Goal: Communication & Community: Answer question/provide support

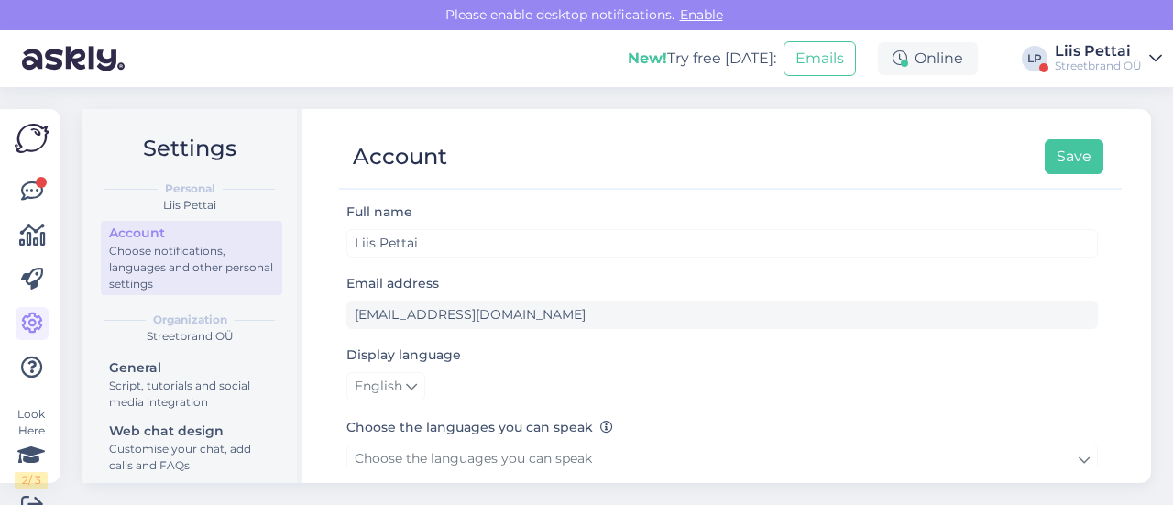
click at [49, 177] on div "Look Here 2 / 3 Get more Your checklist to get more value from Askly. Close Con…" at bounding box center [30, 296] width 60 height 374
click at [35, 183] on link at bounding box center [32, 191] width 33 height 33
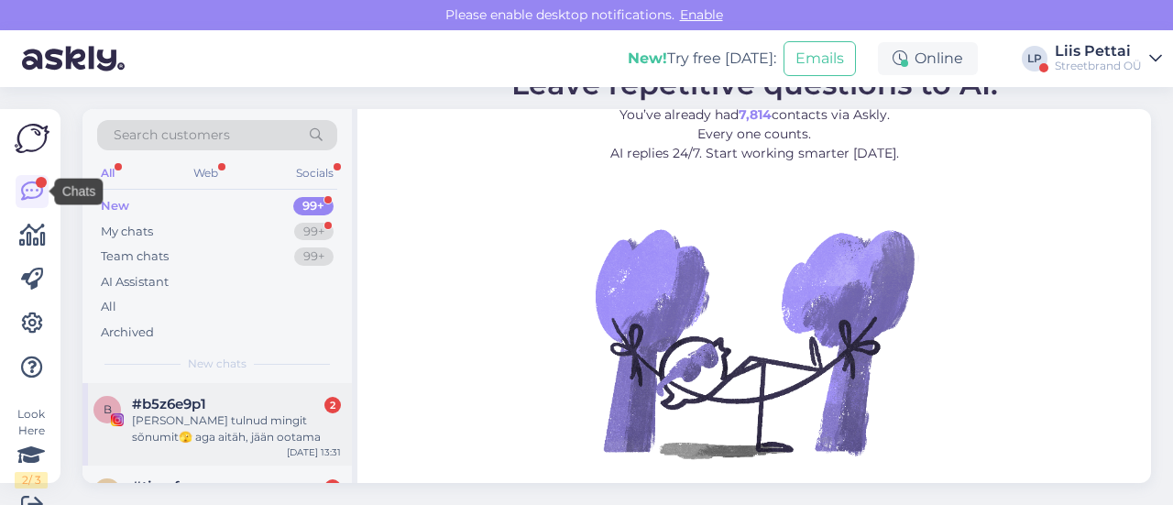
click at [161, 428] on div "mulle ei tulnud mingit sõnumit🫣 aga aitäh, jään ootama" at bounding box center [236, 428] width 209 height 33
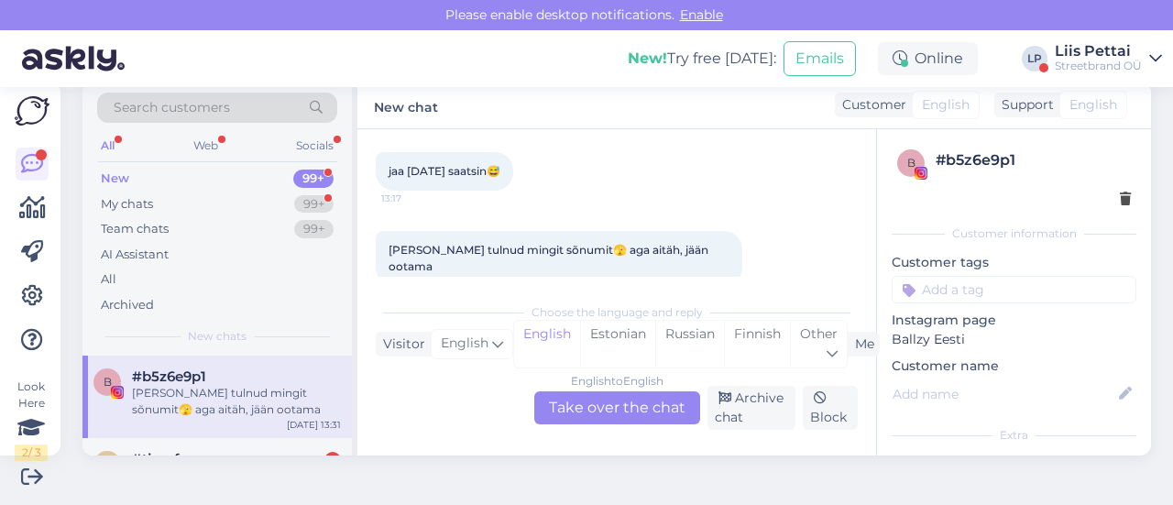
scroll to position [1258, 0]
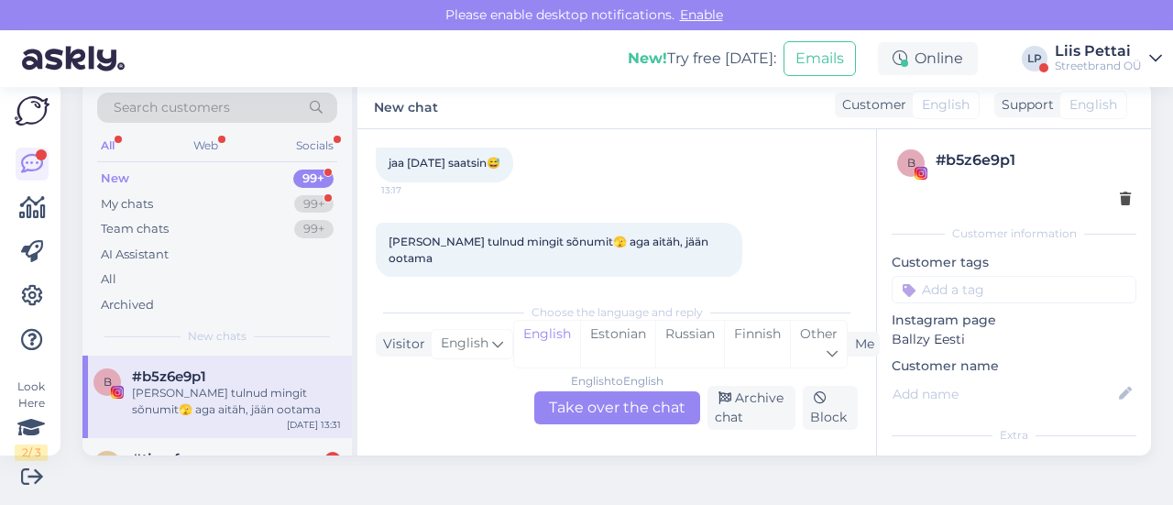
click at [244, 402] on div "mulle ei tulnud mingit sõnumit🫣 aga aitäh, jään ootama" at bounding box center [236, 401] width 209 height 33
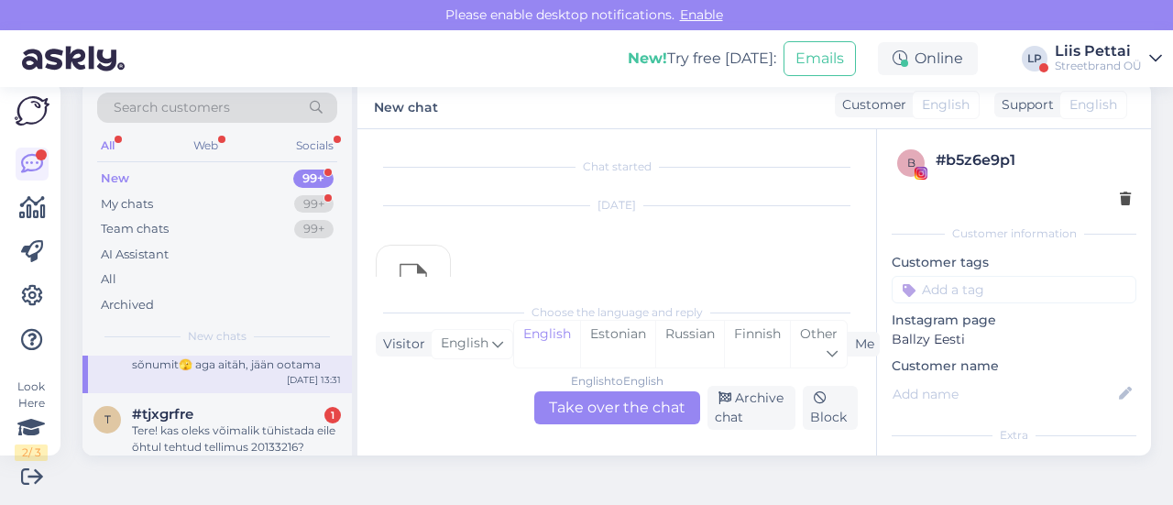
scroll to position [73, 0]
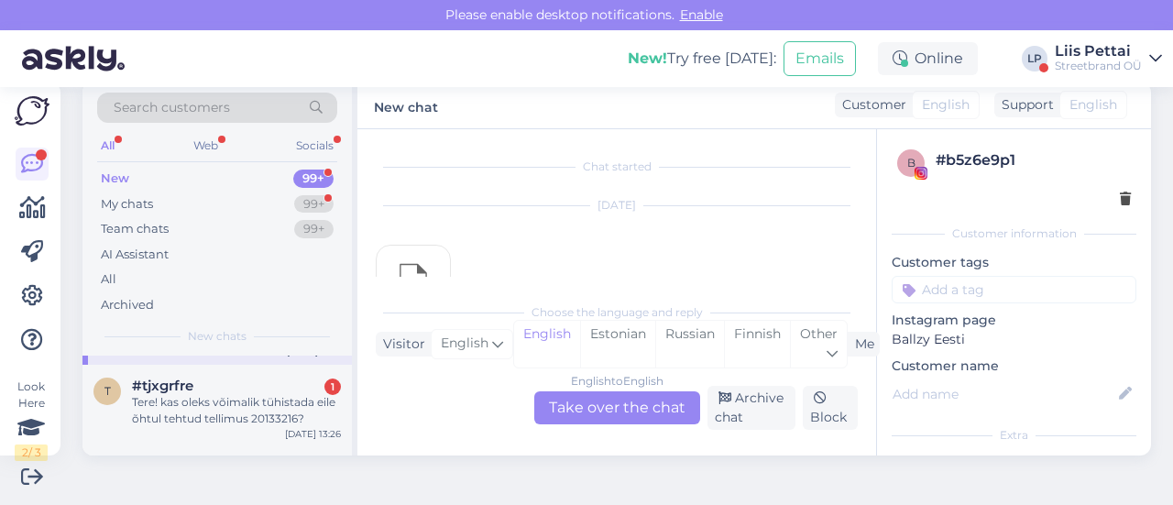
click at [244, 402] on div "Tere! kas oleks võimalik tühistada eile õhtul tehtud tellimus 20133216?" at bounding box center [236, 410] width 209 height 33
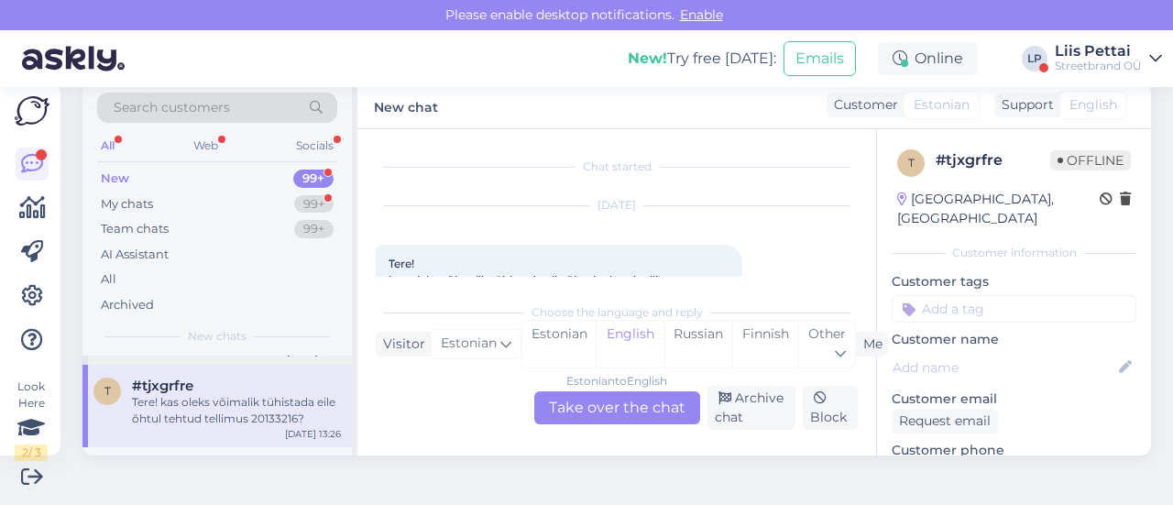
scroll to position [38, 0]
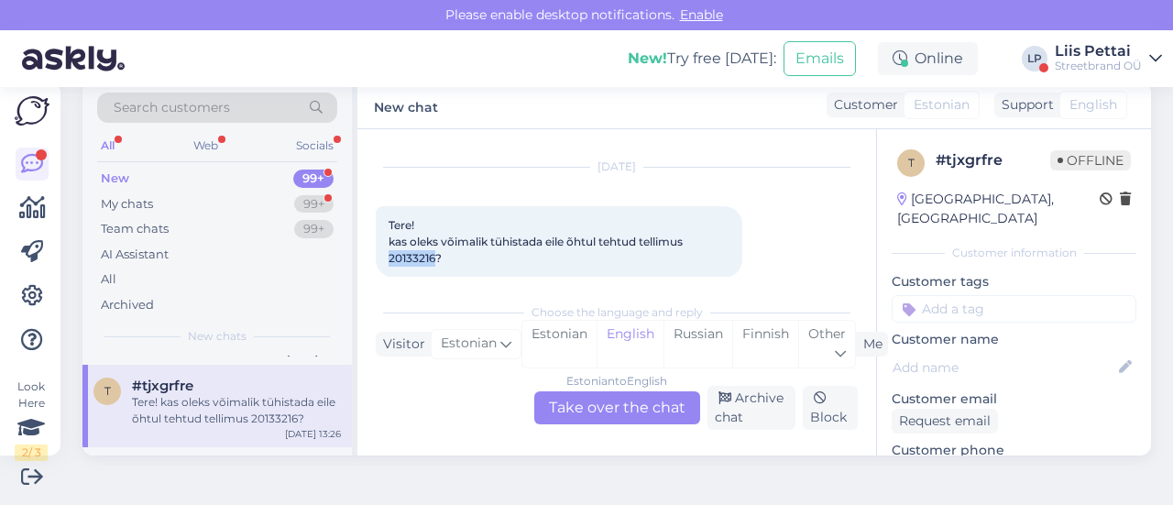
drag, startPoint x: 383, startPoint y: 258, endPoint x: 434, endPoint y: 256, distance: 50.5
click at [434, 256] on div "Tere! kas oleks võimalik tühistada eile õhtul tehtud tellimus 20133216? 13:26" at bounding box center [559, 241] width 367 height 71
copy span "20133216"
click at [610, 408] on div "Estonian to English Take over the chat" at bounding box center [617, 407] width 166 height 33
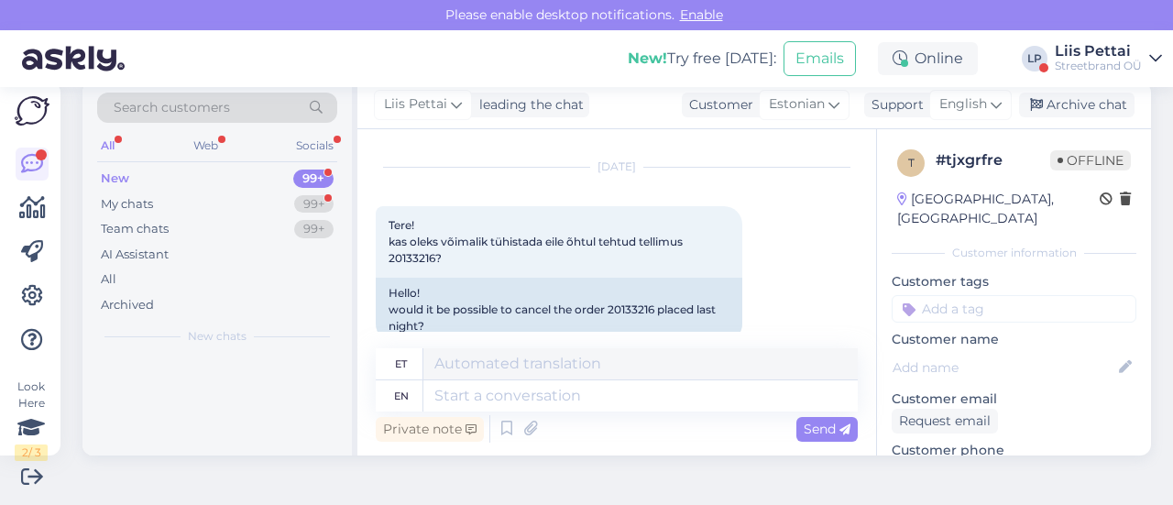
scroll to position [0, 0]
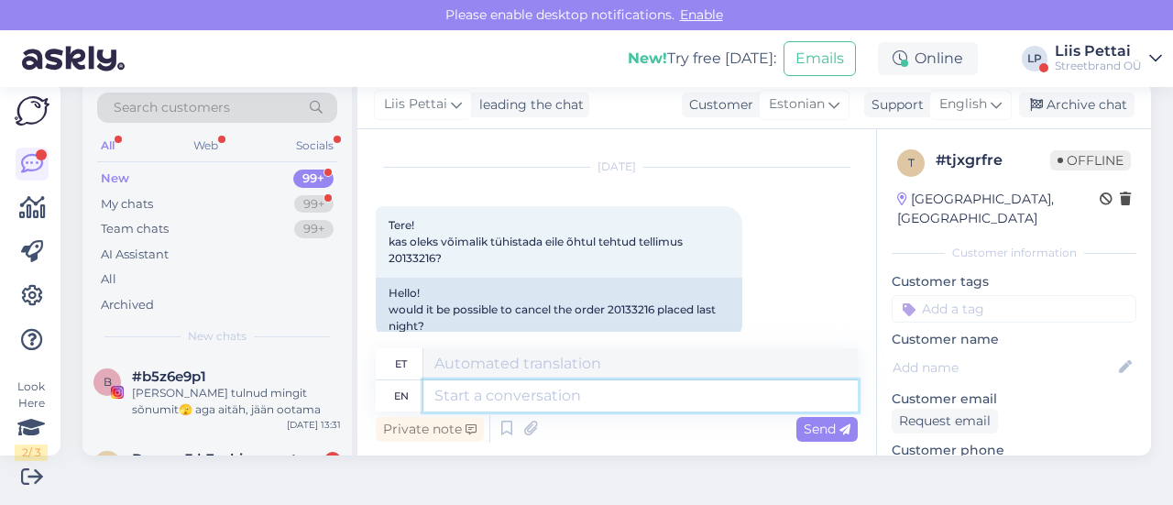
click at [525, 394] on textarea at bounding box center [640, 395] width 434 height 31
type textarea "kahjuks p"
type textarea "kahjuks"
type textarea "kahjuks postitatud"
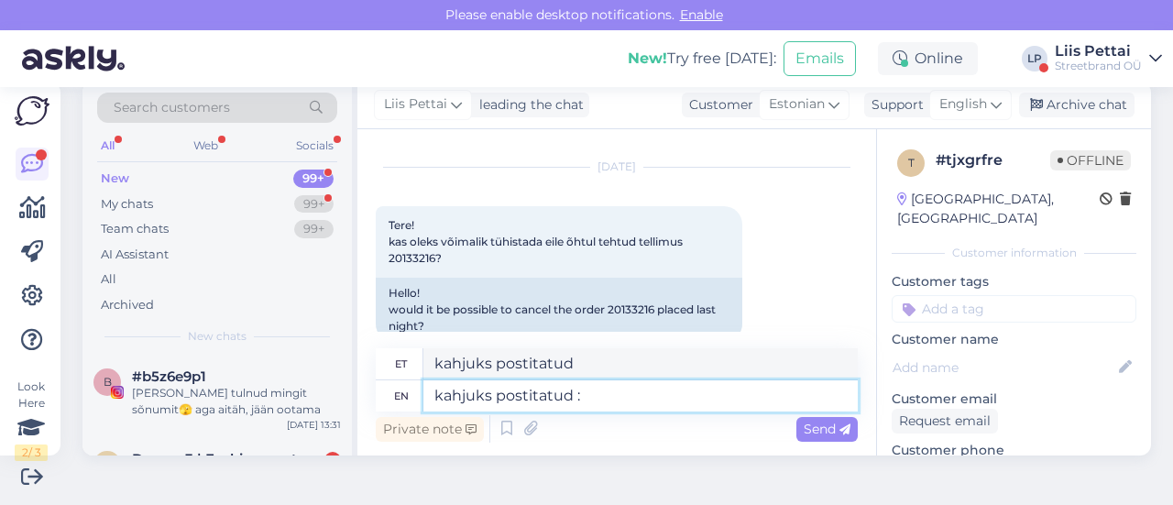
type textarea "kahjuks postitatud :("
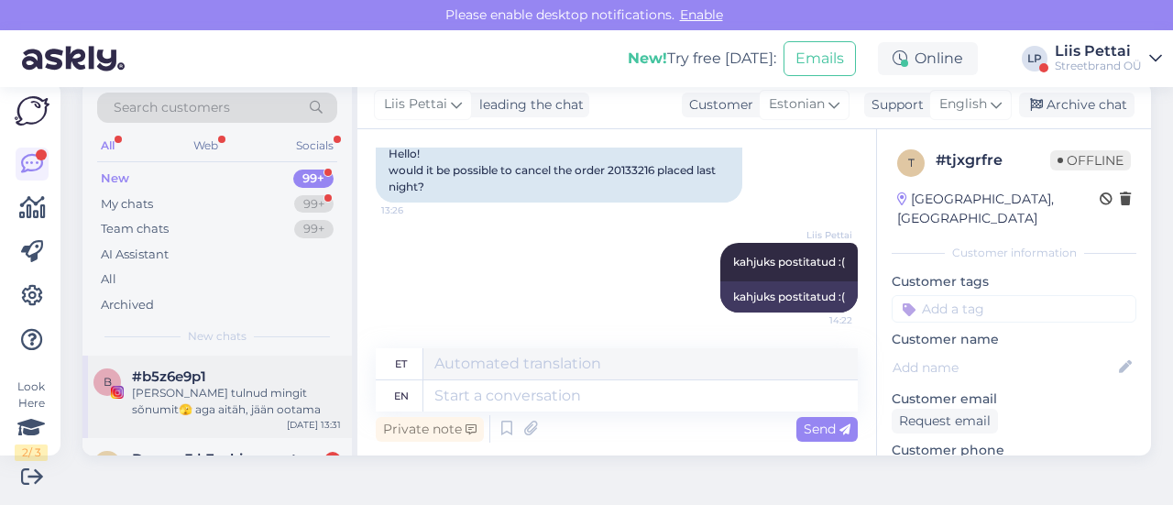
click at [193, 380] on span "#b5z6e9p1" at bounding box center [169, 376] width 74 height 16
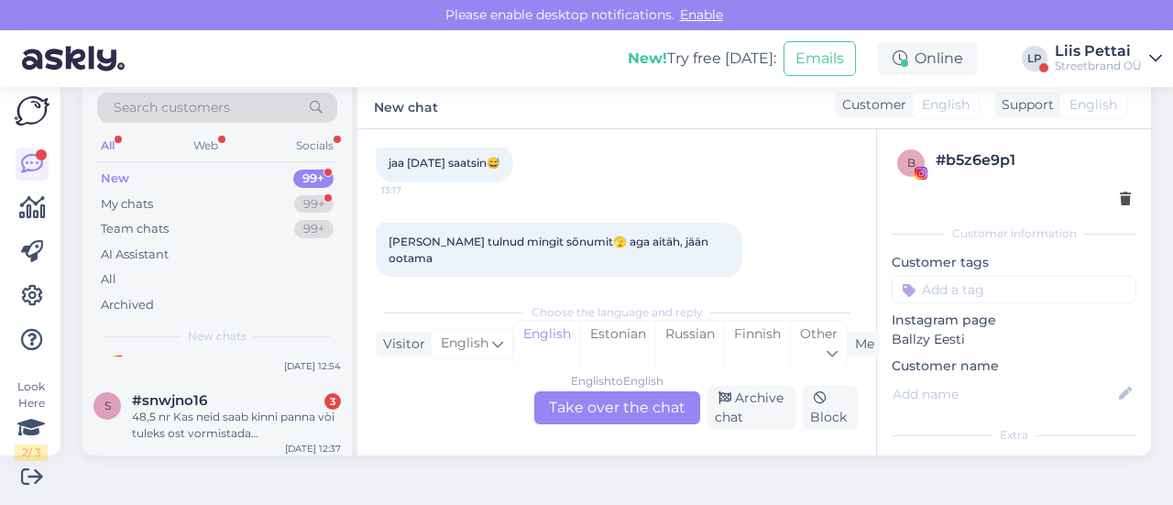
scroll to position [293, 0]
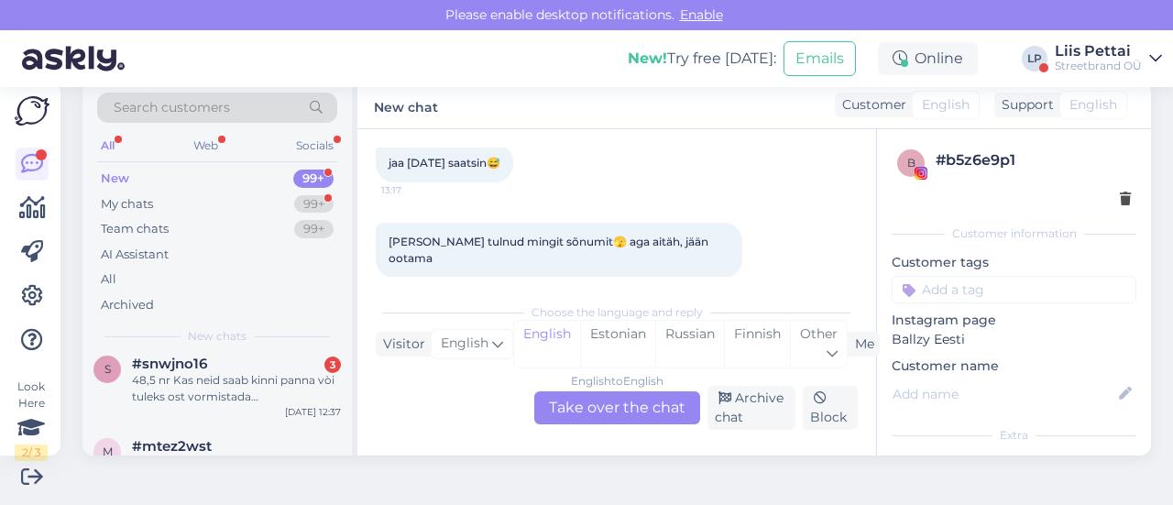
click at [193, 380] on div "48,5 nr Kas neid saab kinni panna vòi tuleks ost vormistada ja tàna jàrgi tulla?" at bounding box center [236, 388] width 209 height 33
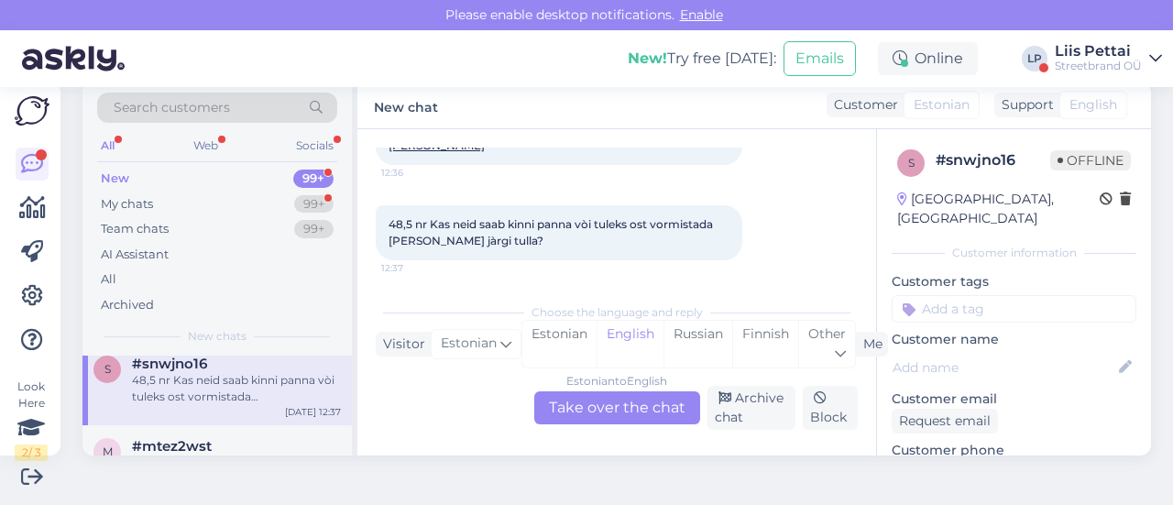
scroll to position [216, 0]
click at [632, 418] on div "Estonian to English Take over the chat" at bounding box center [617, 407] width 166 height 33
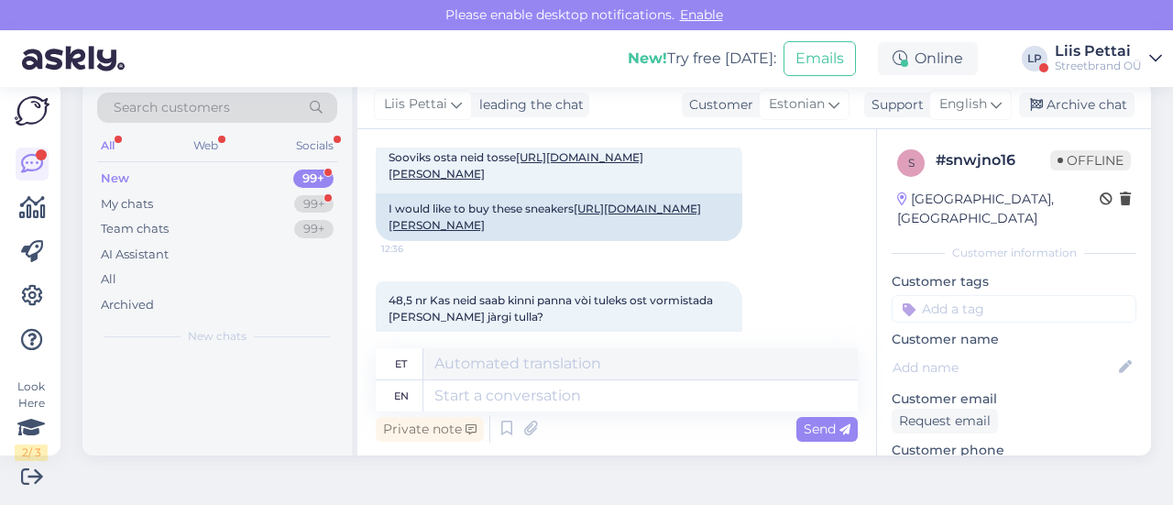
scroll to position [0, 0]
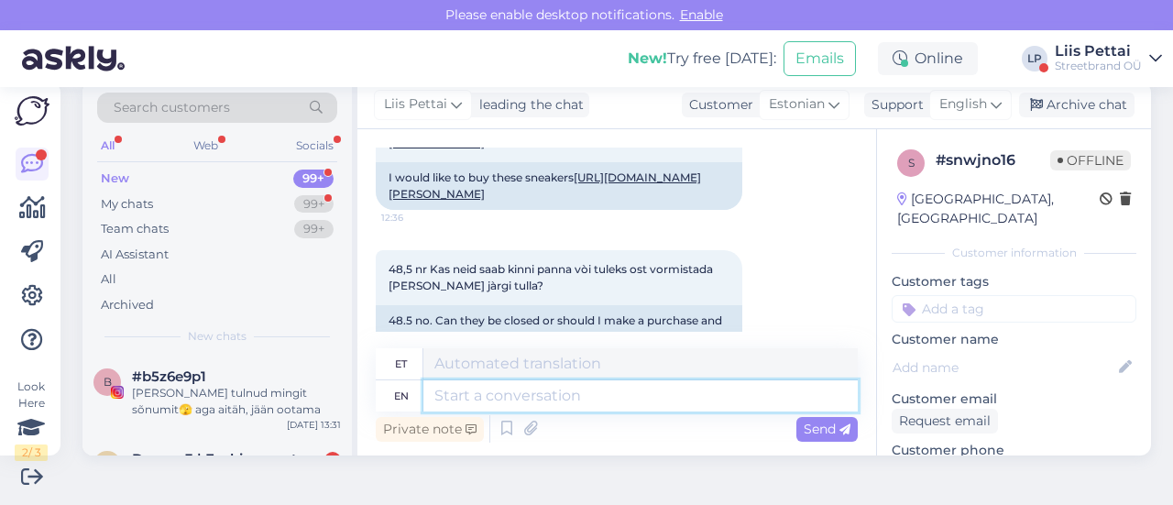
click at [622, 394] on textarea at bounding box center [640, 395] width 434 height 31
type textarea "Tere, me"
type textarea "Tere,"
type textarea "Tere, mei"
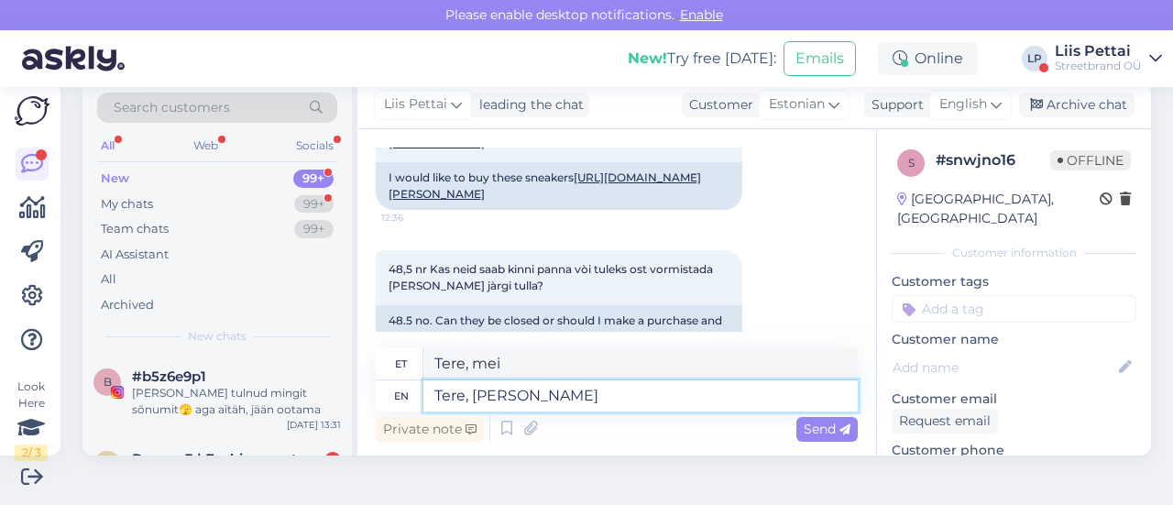
type textarea "Tere, meil ei"
type textarea "Tere, meil"
type textarea "Tere, meil ei ole"
type textarea "Tere, meil ei"
type textarea "Tere, meil ei ole ve"
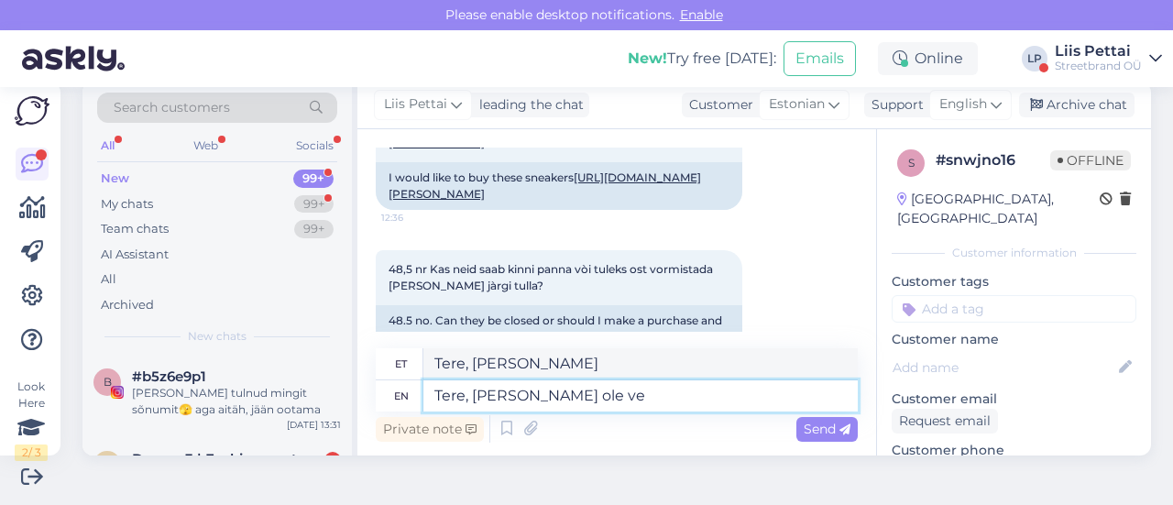
type textarea "Tere, meil ei ole"
type textarea "Tere, meil ei ole veebipoes ost"
type textarea "Tere, meil ei ole veebipoes"
type textarea "Tere, meil ei ole veebipoes ostu v"
type textarea "Tere, meil ei ole veebipoes ostu"
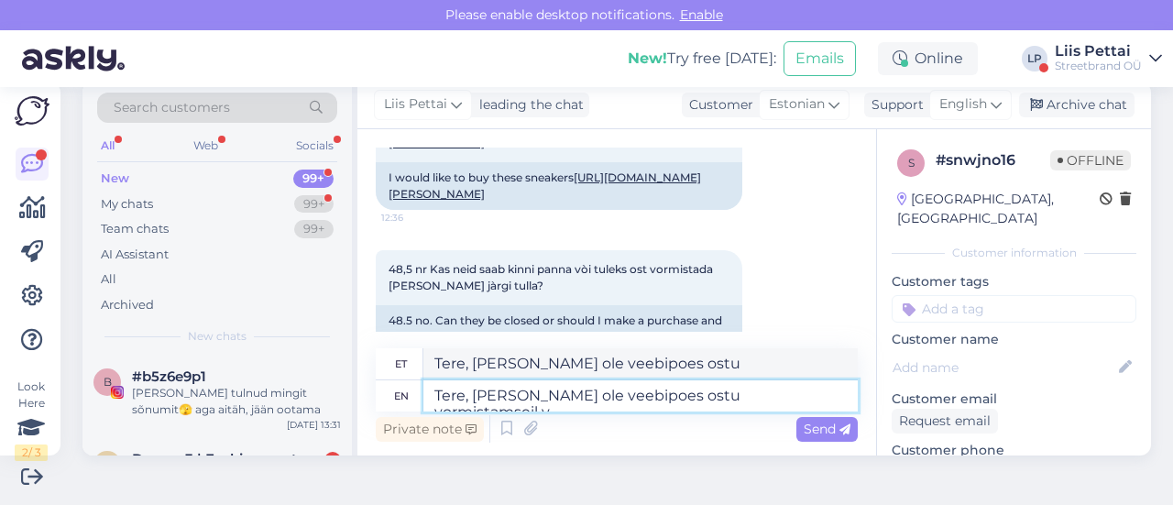
type textarea "Tere, meil ei ole veebipoes ostu vormistamseil võ"
type textarea "Tere, meil ei ole veebipoes ostu vormistamseil"
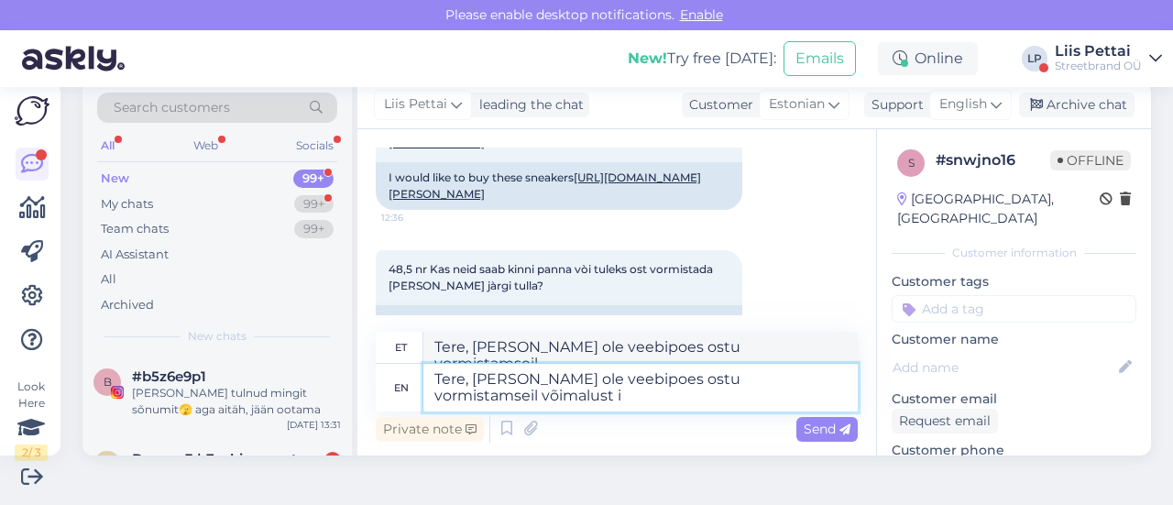
type textarea "Tere, meil ei ole veebipoes ostu vormistamseil võimalust is"
type textarea "Tere, meil ei ole veebipoes ostu vormistamseil võimalust"
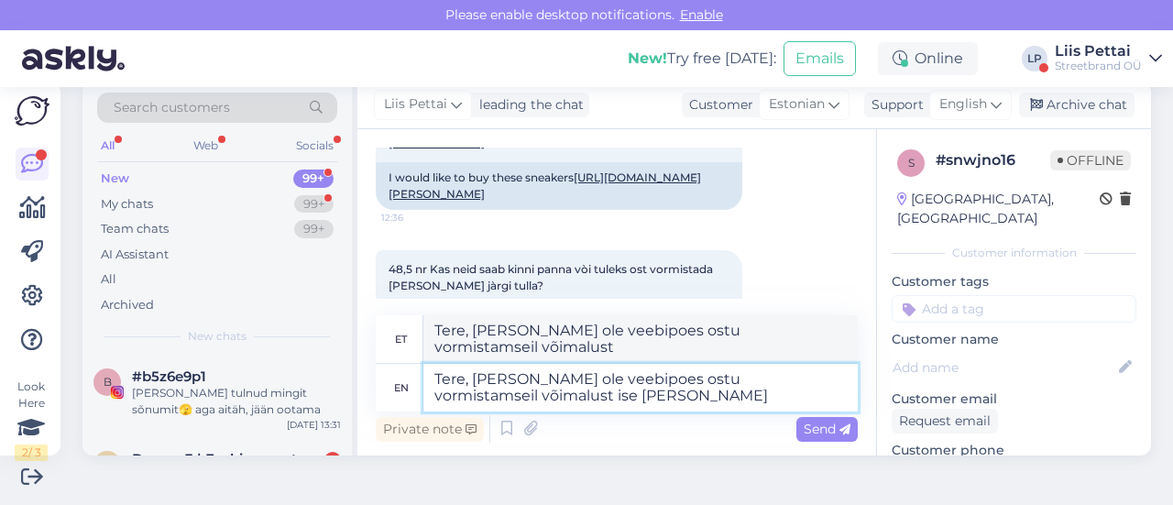
type textarea "Tere, meil ei ole veebipoes ostu vormistamseil võimalust ise jär"
type textarea "Tere, meil ei ole veebipoes ostu vormistamseil võimalus ise"
type textarea "Tere, meil ei ole veebipoes ostu vormistamseil võimalust ise järele tu"
type textarea "Tere, meil ei ole veebipoes ostu vormistamseil võimalust ise järele"
type textarea "Tere, meil ei ole veebipoes ostu vormistamseil võimalust ise järele tulla"
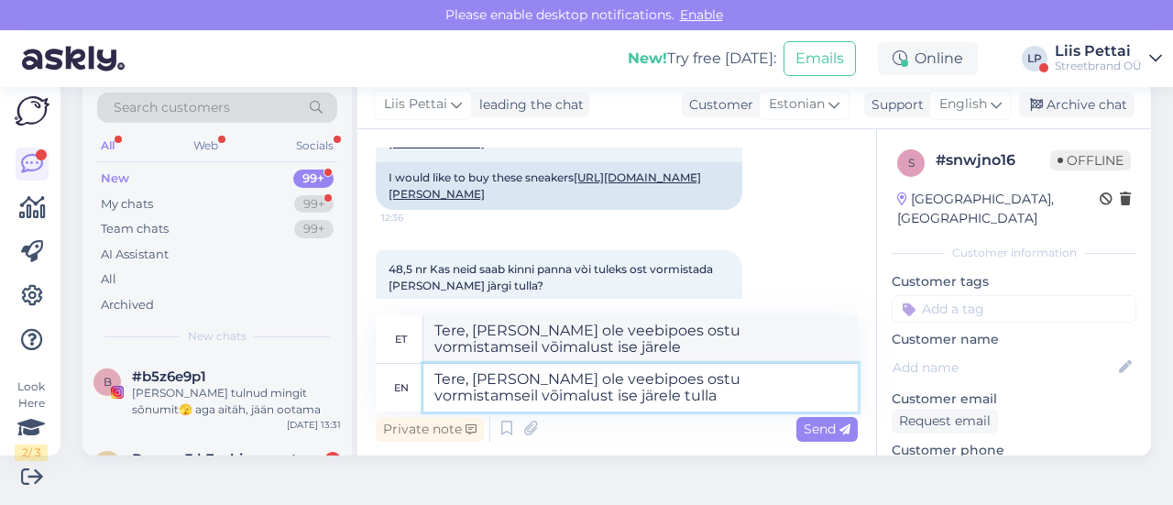
type textarea "Tere, meil ei ole veebipoes ostu vormistamseil võimalust ise järele tulla"
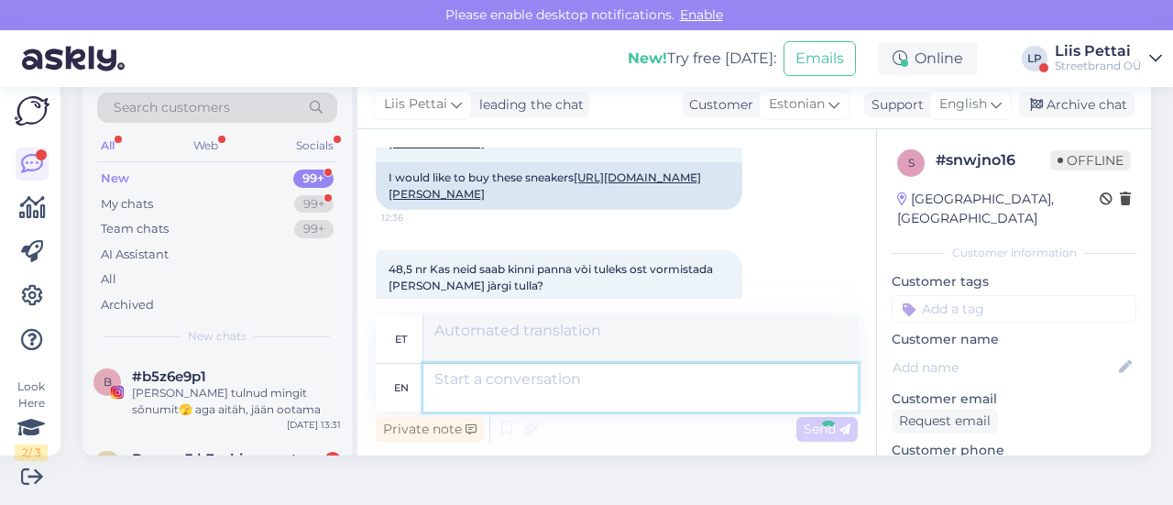
scroll to position [431, 0]
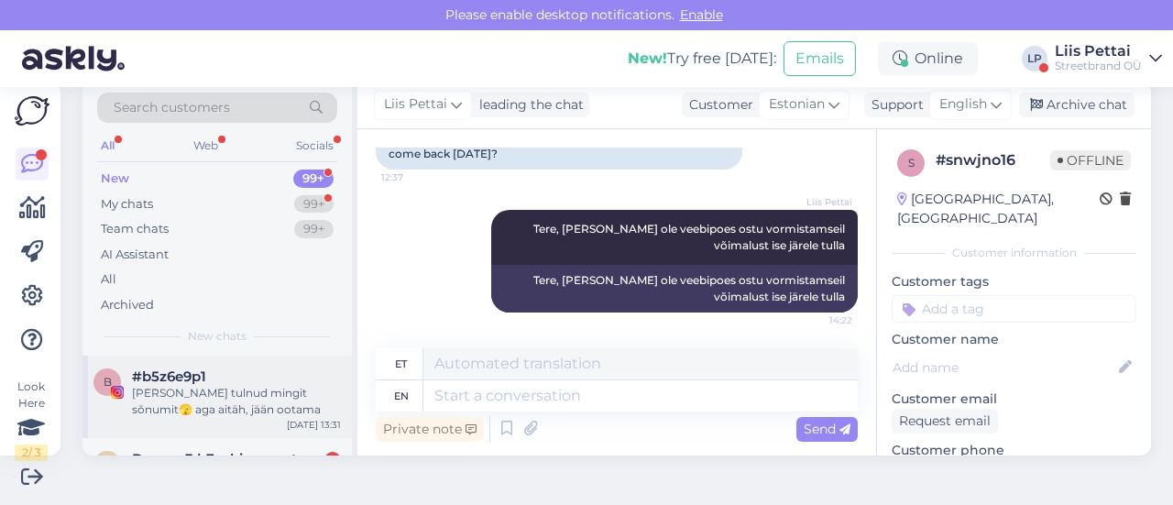
click at [290, 406] on div "mulle ei tulnud mingit sõnumit🫣 aga aitäh, jään ootama" at bounding box center [236, 401] width 209 height 33
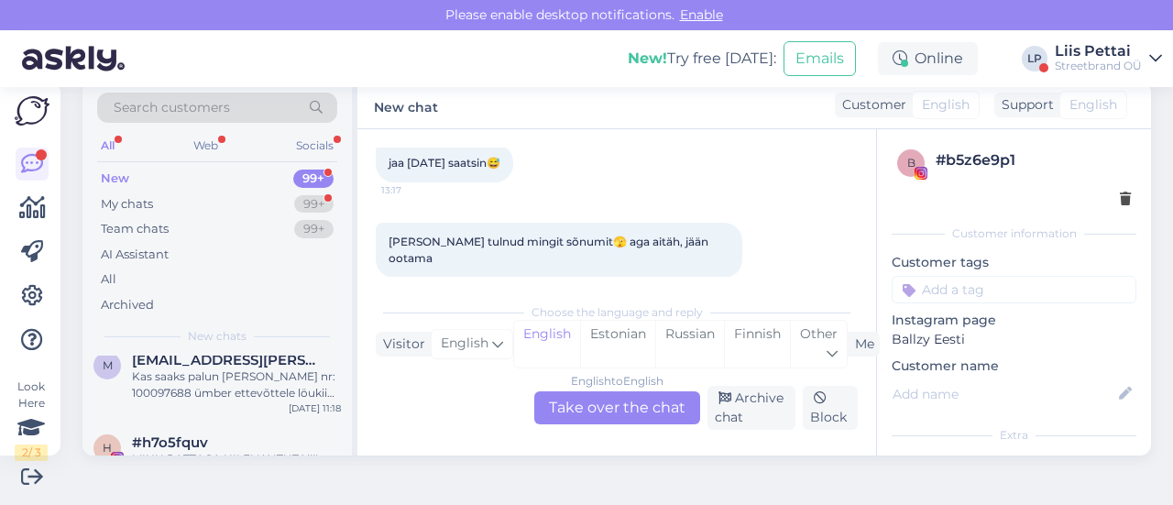
scroll to position [843, 0]
click at [1088, 50] on div "Liis Pettai" at bounding box center [1098, 51] width 87 height 15
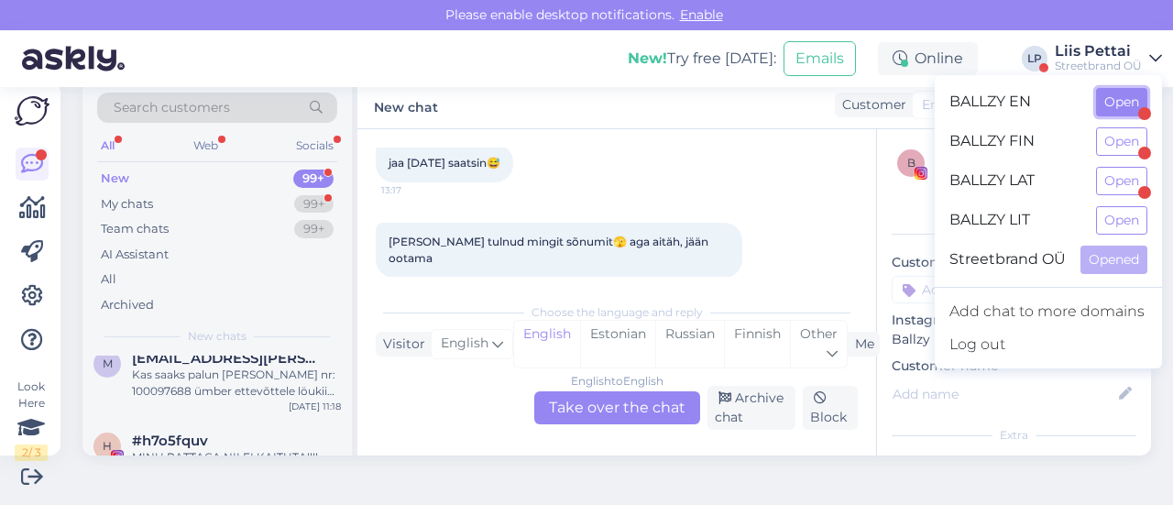
click at [1118, 115] on button "Open" at bounding box center [1121, 102] width 51 height 28
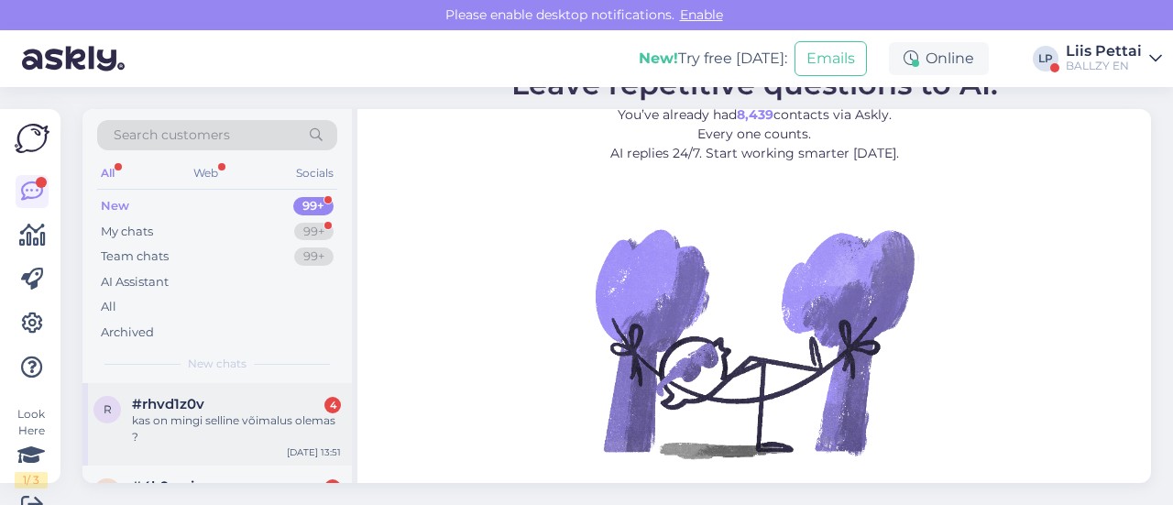
click at [149, 406] on span "#rhvd1z0v" at bounding box center [168, 404] width 72 height 16
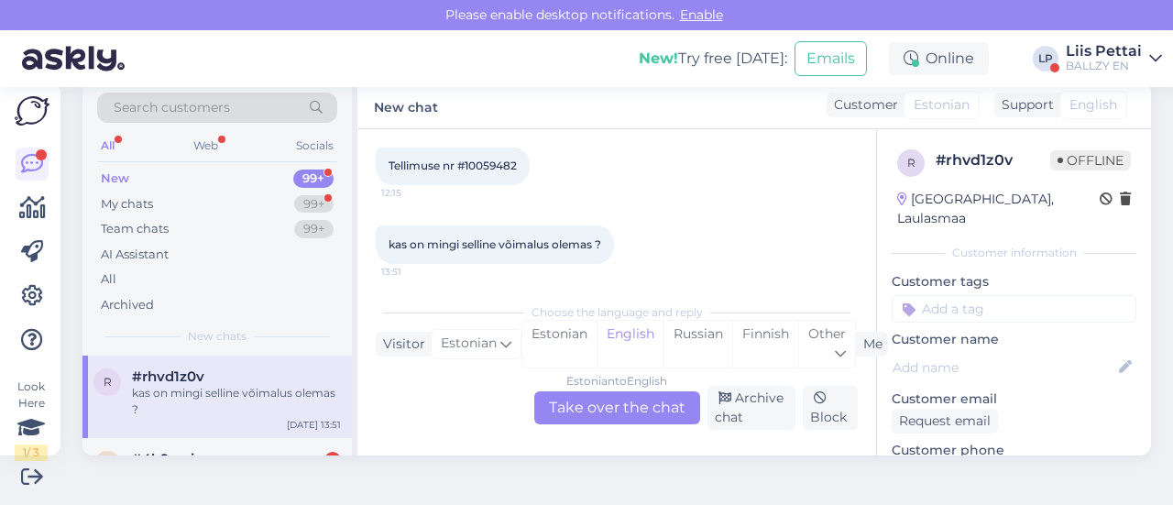
scroll to position [312, 0]
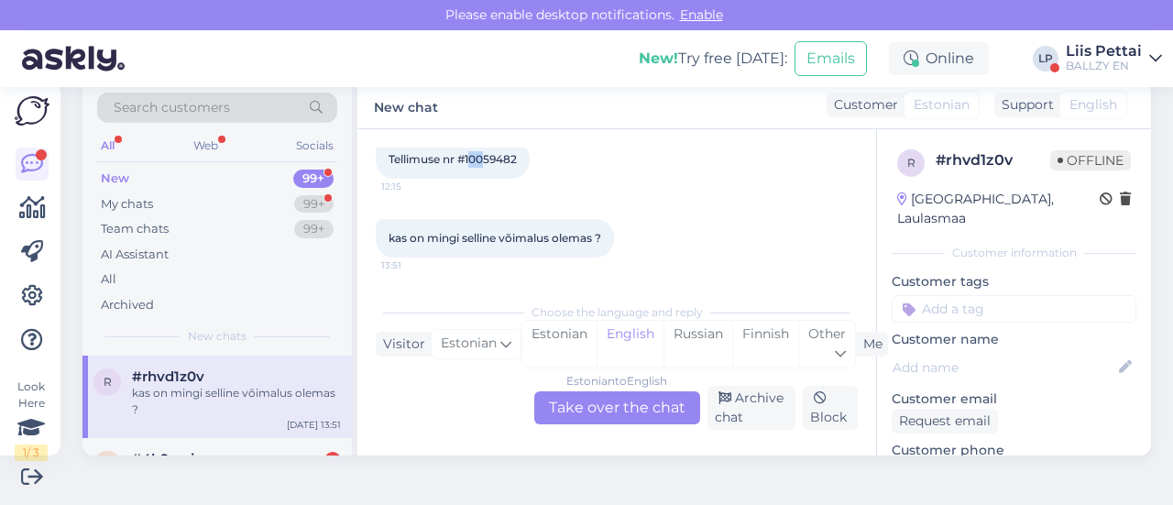
drag, startPoint x: 469, startPoint y: 162, endPoint x: 479, endPoint y: 162, distance: 10.1
click at [488, 162] on span "Tellimuse nr #10059482" at bounding box center [453, 159] width 128 height 14
drag, startPoint x: 463, startPoint y: 162, endPoint x: 541, endPoint y: 166, distance: 78.0
click at [530, 166] on div "Tellimuse nr #10059482 12:15" at bounding box center [453, 159] width 154 height 38
copy div "#10059482 12:15"
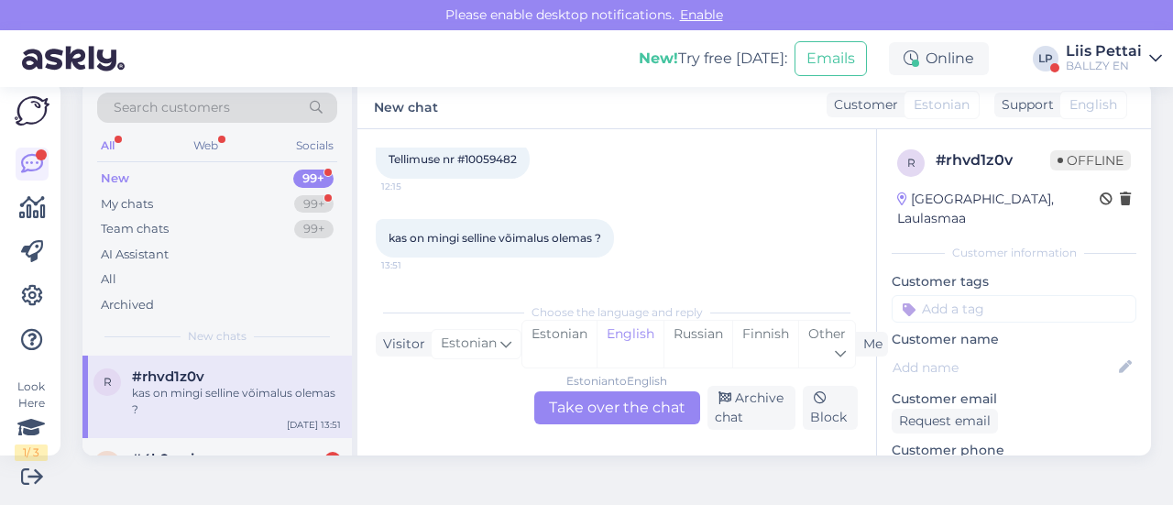
click at [594, 406] on div "Estonian to English Take over the chat" at bounding box center [617, 407] width 166 height 33
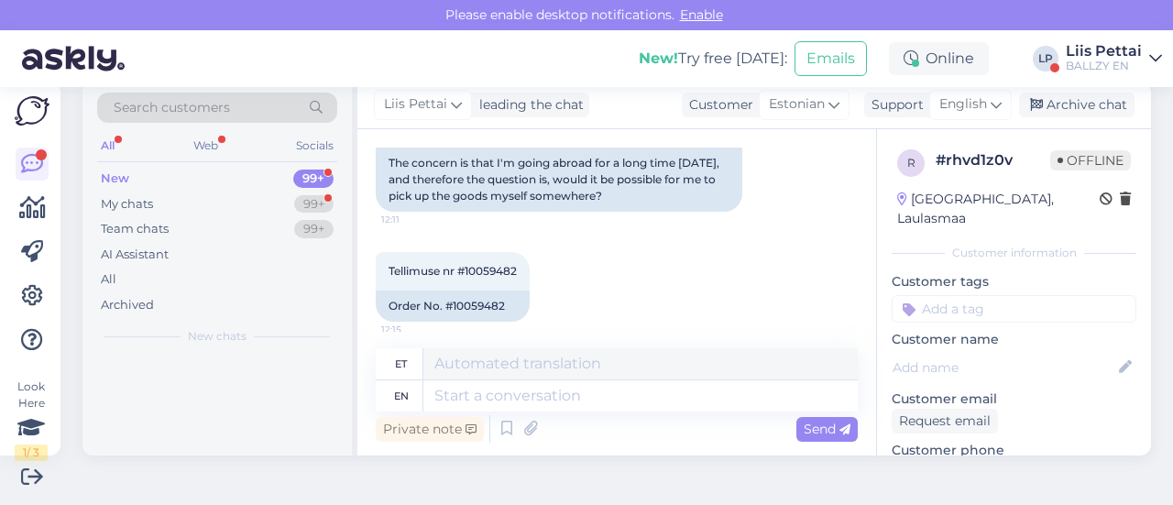
scroll to position [423, 0]
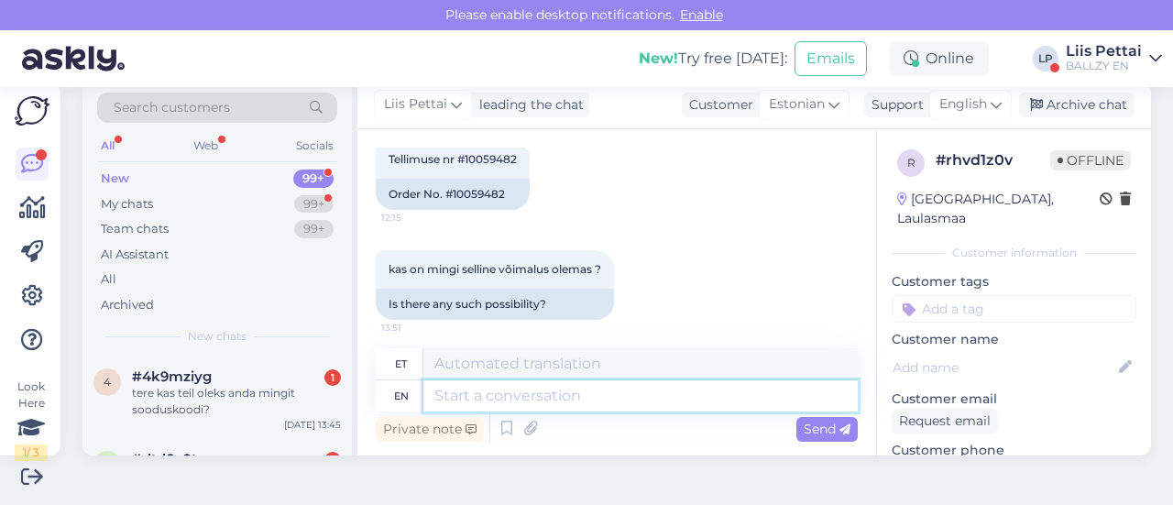
click at [594, 404] on textarea at bounding box center [640, 395] width 434 height 31
type textarea "Tere, m"
type textarea "Tere,"
type textarea "Tere, meil kah"
type textarea "Tere, meil"
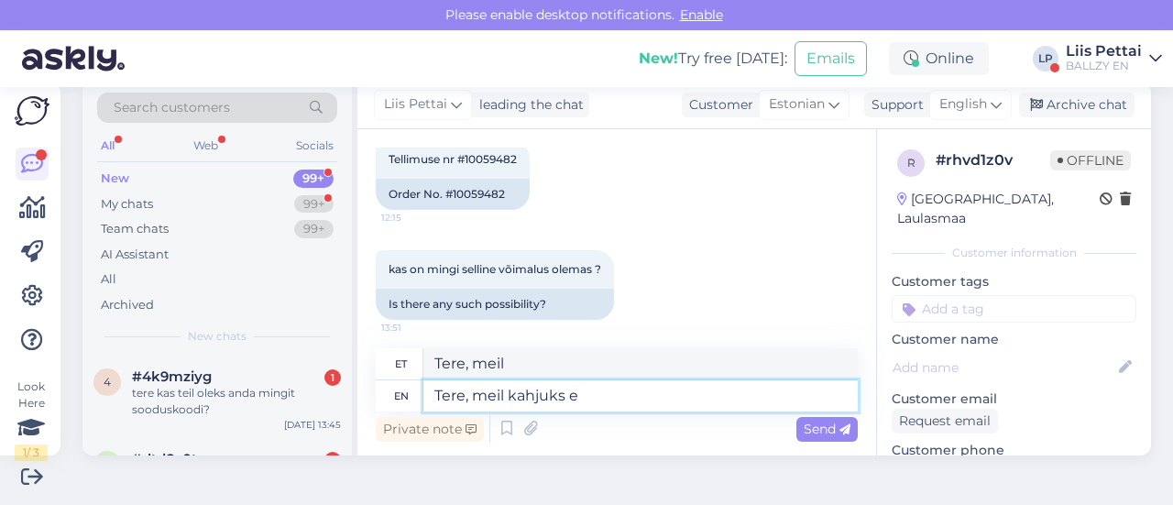
type textarea "Tere, meil kahjuks ei"
type textarea "Tere, meil kahjuks"
type textarea "Tere, meil kahjuks ei o"
type textarea "Tere, meil kahjuks ei"
type textarea "Tere, meil kahjuks ei ole is"
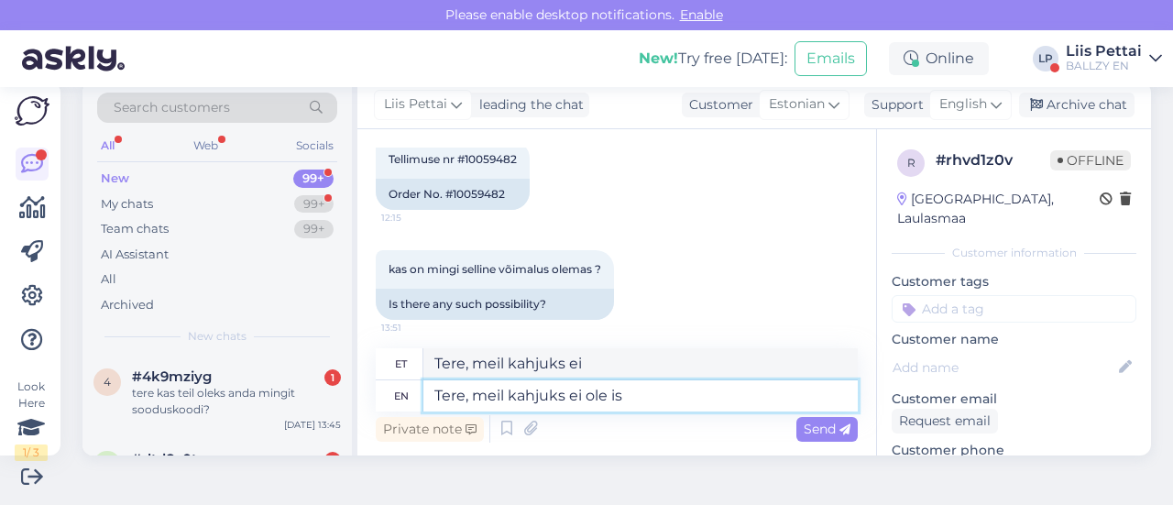
type textarea "Tere, meil kahjuks ei ole"
type textarea "Tere, meil kahjuks ei ole ise j"
type textarea "Tere, meil kahjuks ei ole ise"
type textarea "Tere, meil kahjuks ei ole ise järeletulemis võ"
type textarea "Tere, meil kahjuks ei ole ise järeletulemis"
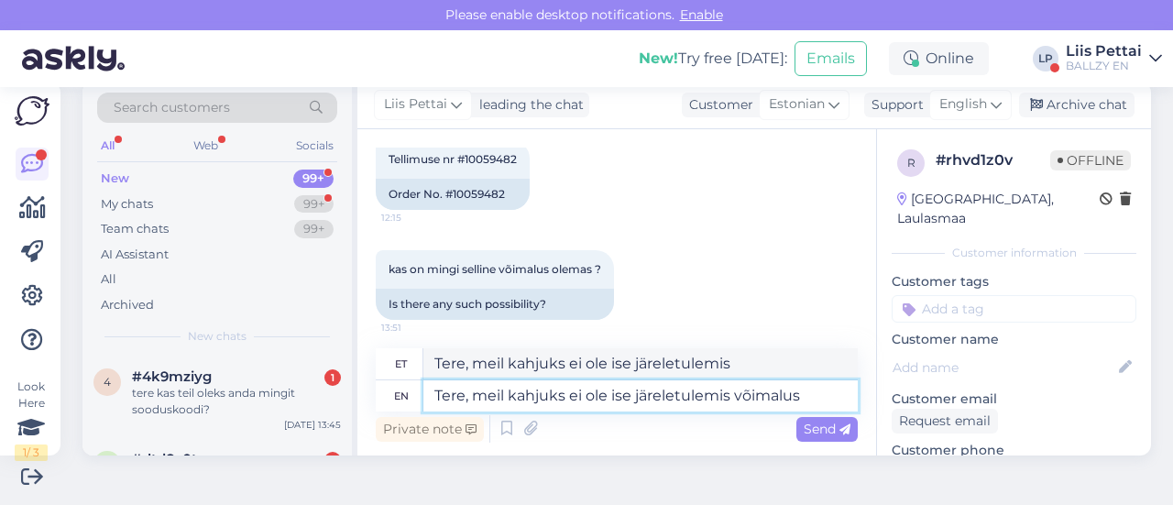
type textarea "Tere, meil kahjuks ei ole ise järeletulemis võimalust"
type textarea "Tere, meil kahjuks ei ole ise järeletulemisvõimalus"
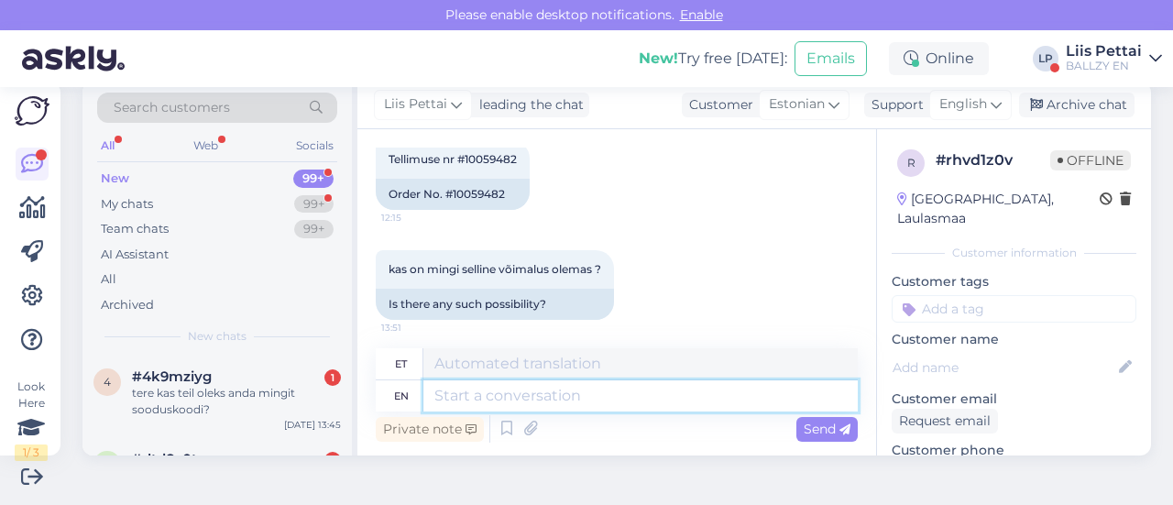
scroll to position [541, 0]
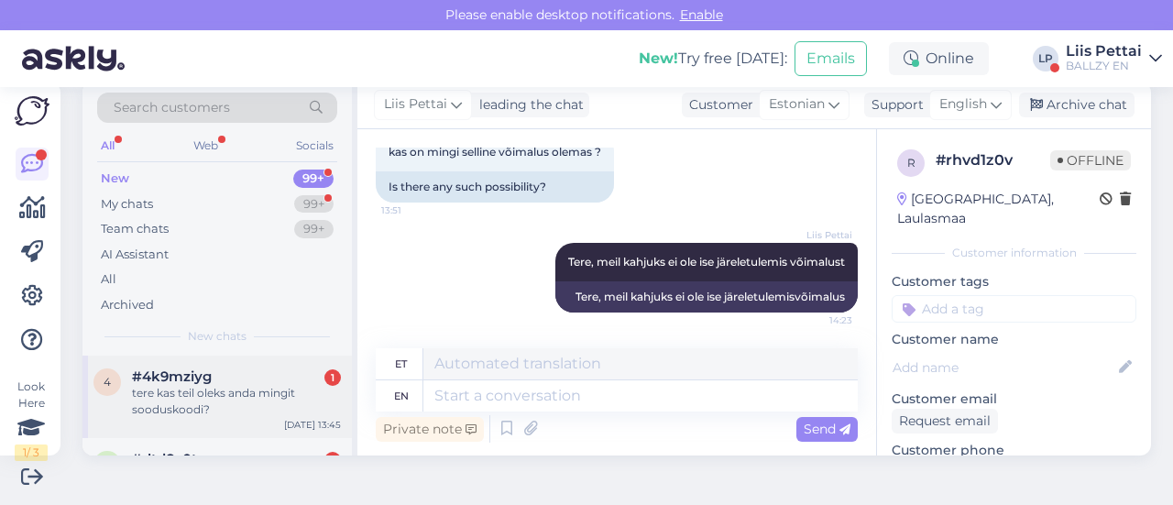
click at [253, 401] on div "tere kas teil oleks anda mingit sooduskoodi?" at bounding box center [236, 401] width 209 height 33
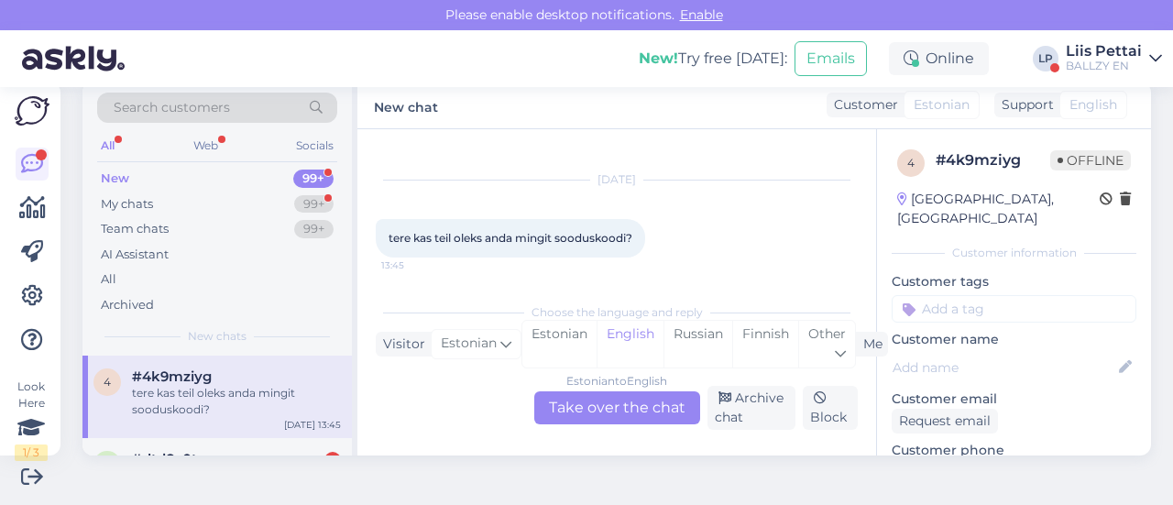
click at [645, 403] on div "Estonian to English Take over the chat" at bounding box center [617, 407] width 166 height 33
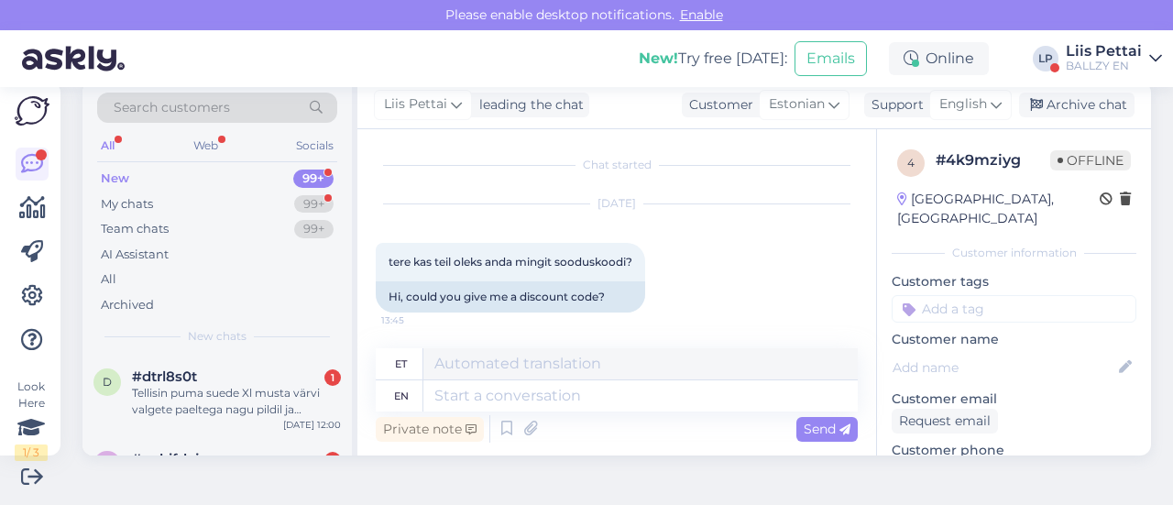
click at [554, 412] on div "Private note Send" at bounding box center [617, 429] width 482 height 35
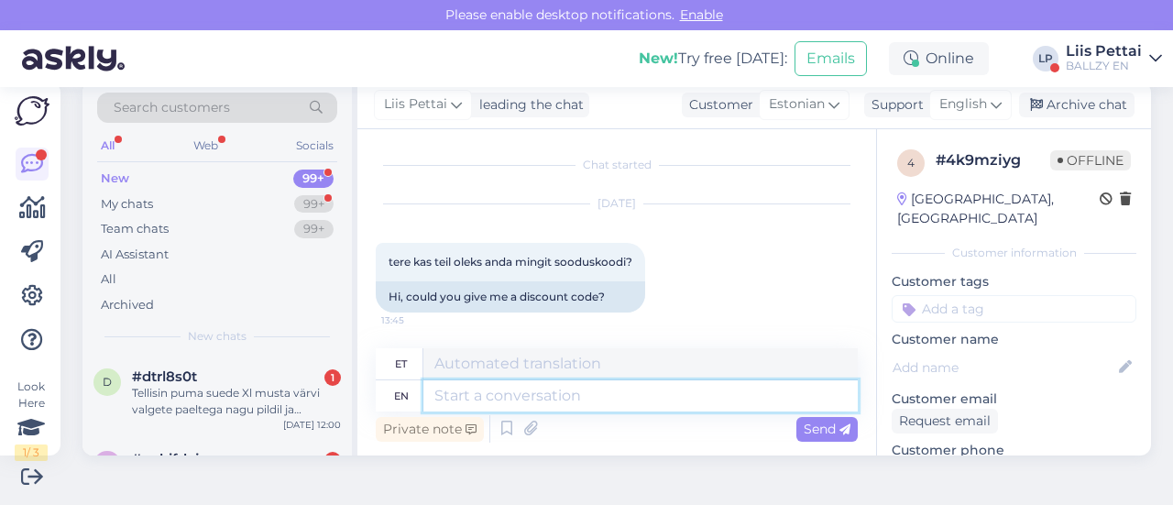
click at [554, 402] on textarea at bounding box center [640, 395] width 434 height 31
type textarea "oodake e"
type textarea "oodake"
type textarea "oodake esmaspäevani o"
type textarea "oodake esmaspäeva"
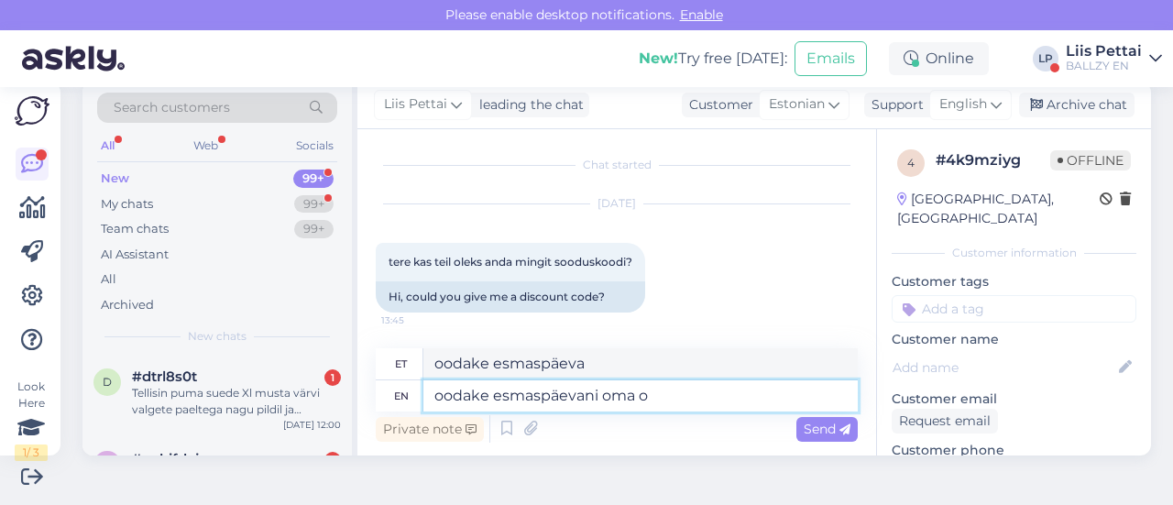
type textarea "oodake esmaspäevani oma os"
type textarea "oodake esmaspäeva oma"
type textarea "oodake esmaspäevani oma ostudega"
type textarea "oodake esmaspäevani oma ostudega ;))))"
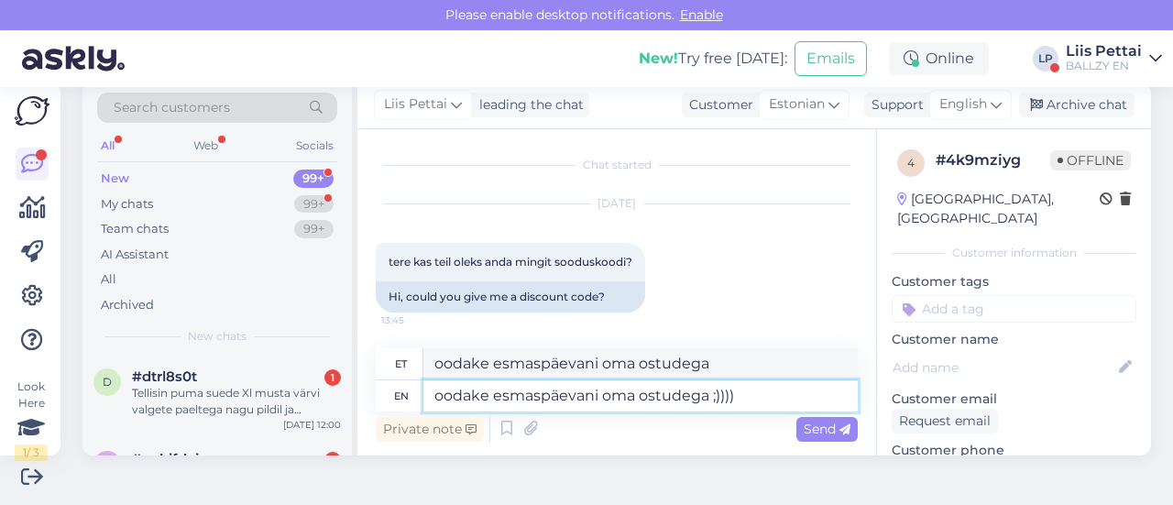
type textarea "oodake esmaspäevani oma ostudega ;))))"
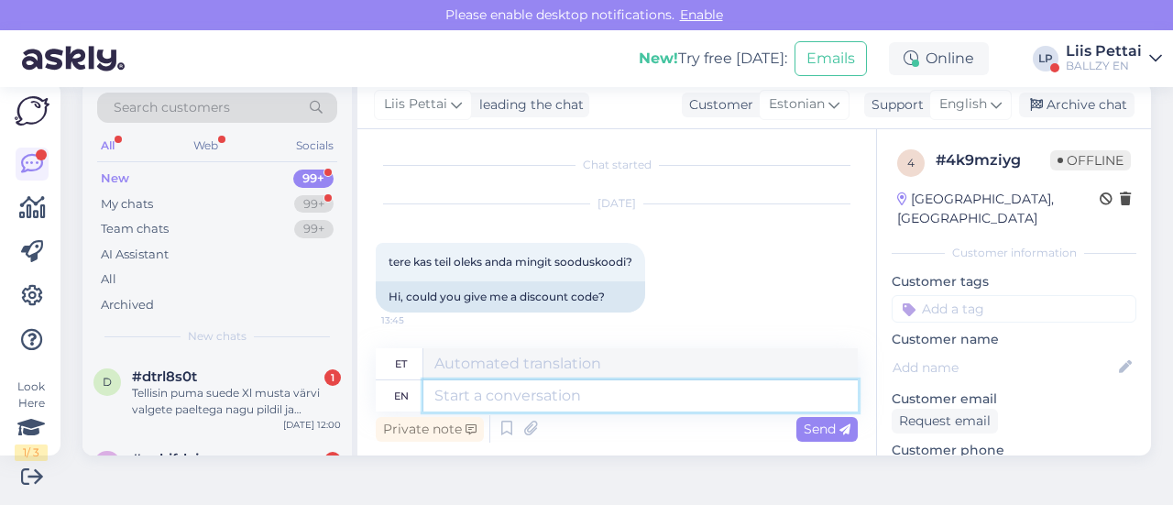
scroll to position [112, 0]
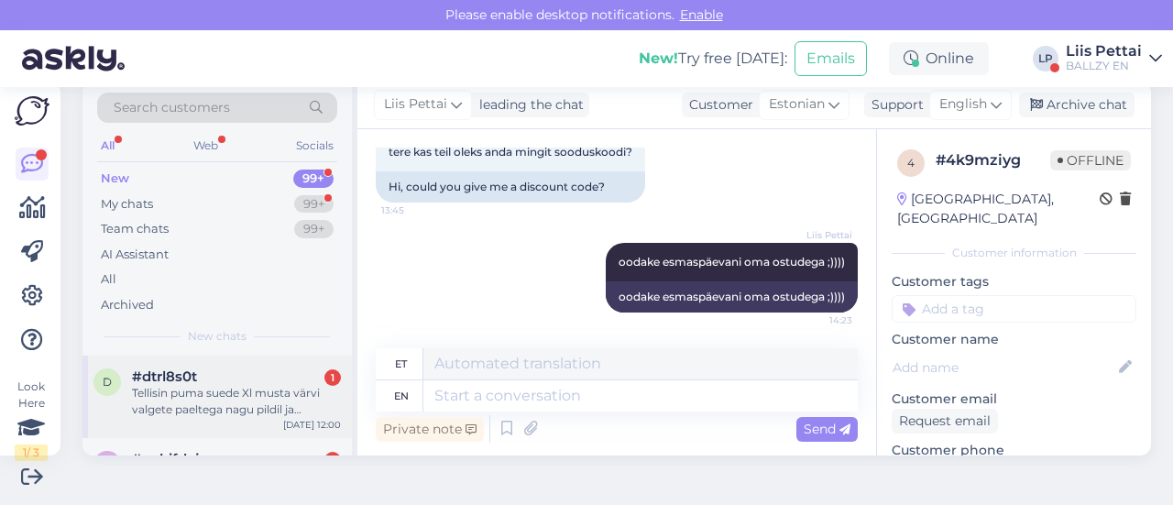
click at [130, 422] on div "d #dtrl8s0t 1 Tellisin puma suede Xl musta värvi valgete paeltega nagu pildil j…" at bounding box center [216, 397] width 269 height 82
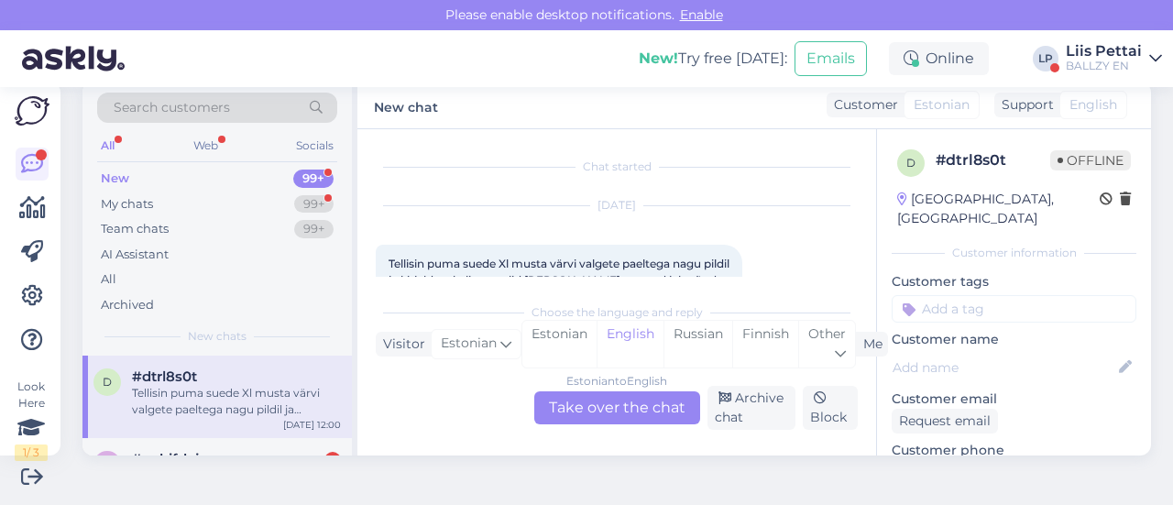
scroll to position [59, 0]
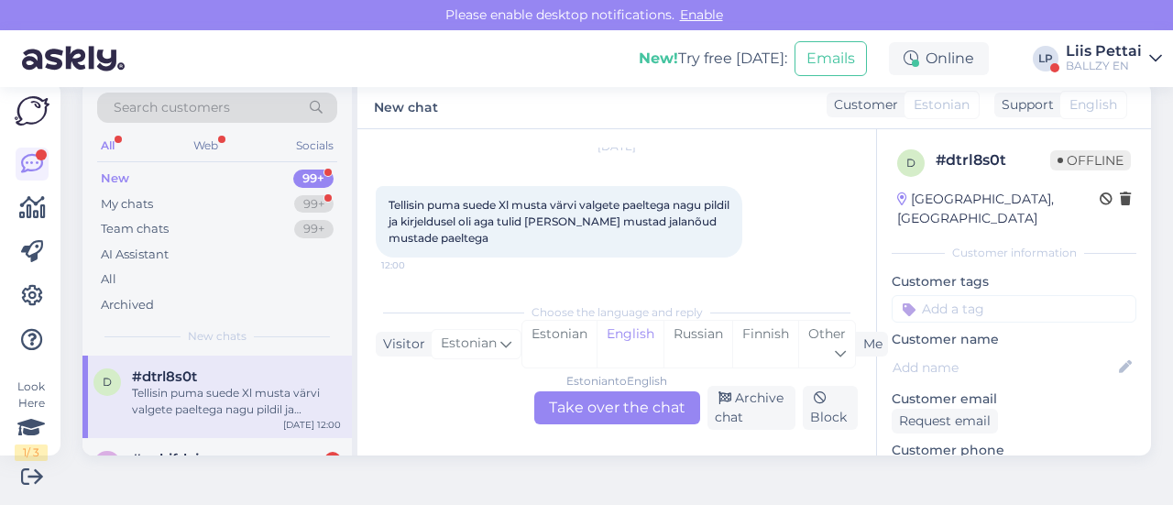
click at [620, 408] on div "Estonian to English Take over the chat" at bounding box center [617, 407] width 166 height 33
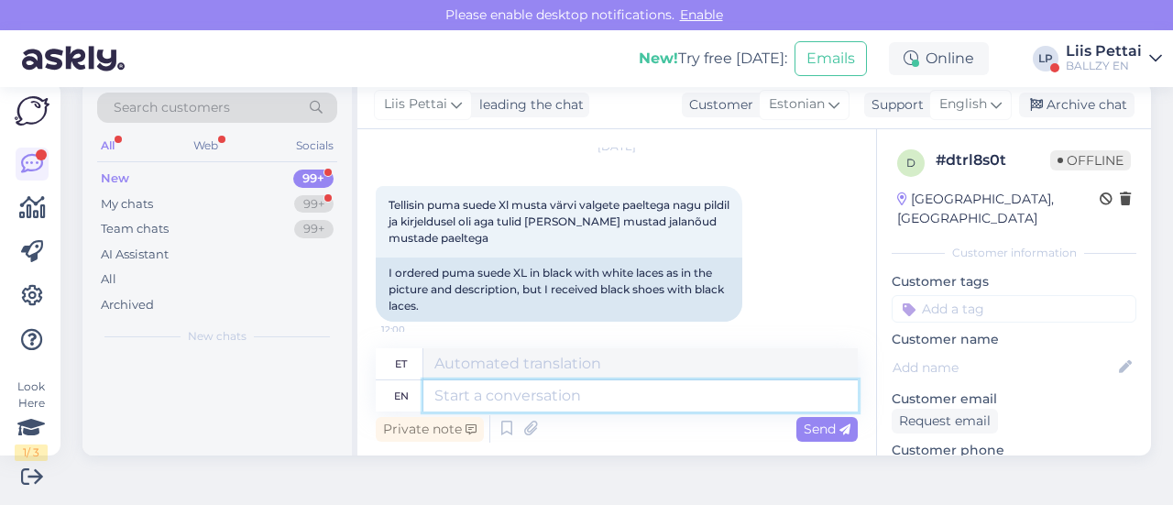
click at [598, 399] on textarea at bounding box center [640, 395] width 434 height 31
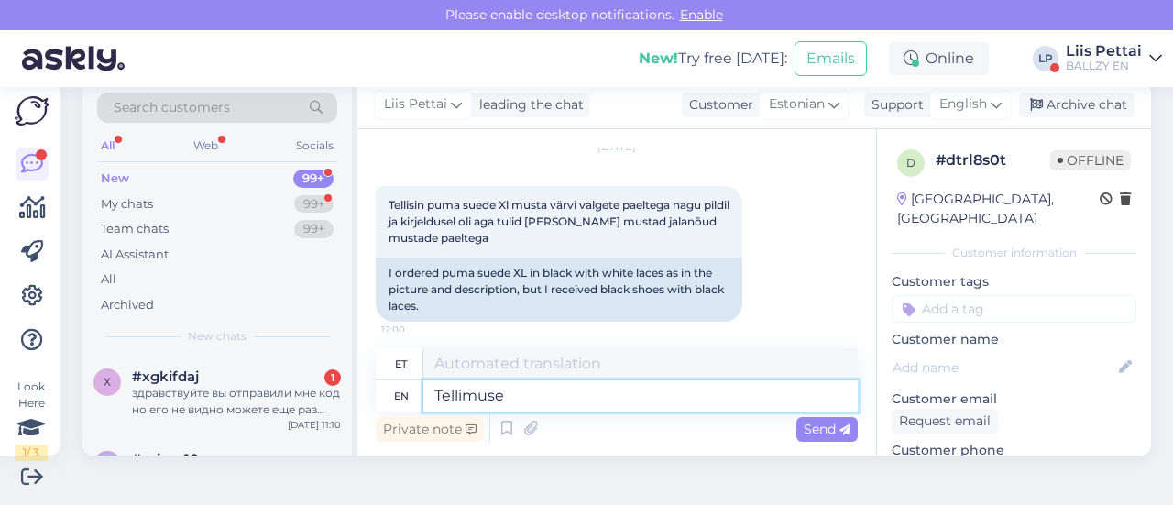
type textarea "Tellimuse n"
type textarea "Tellimus"
type textarea "Tellimuse number?"
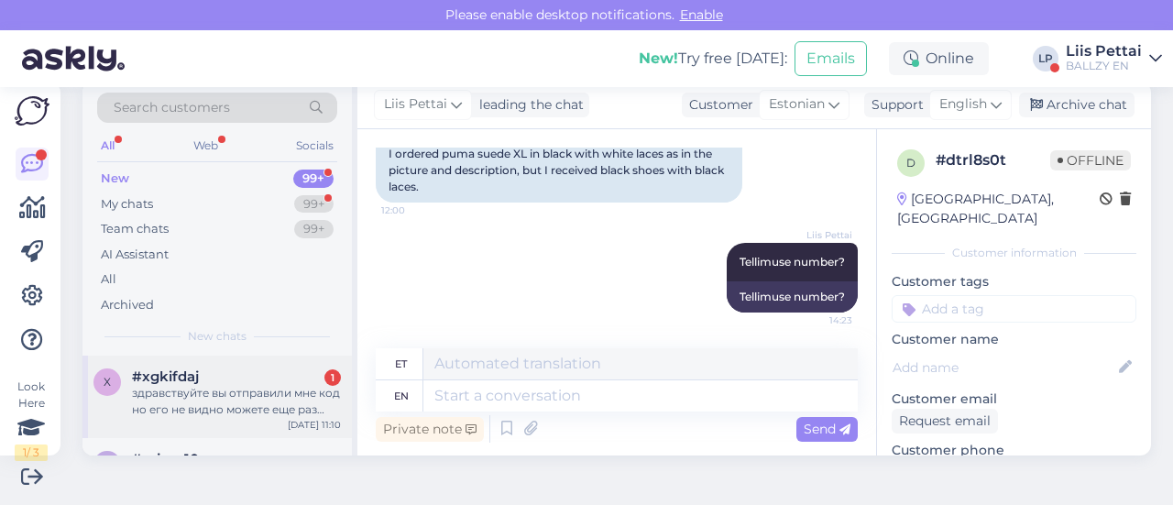
click at [244, 376] on div "#xgkifdaj 1" at bounding box center [236, 376] width 209 height 16
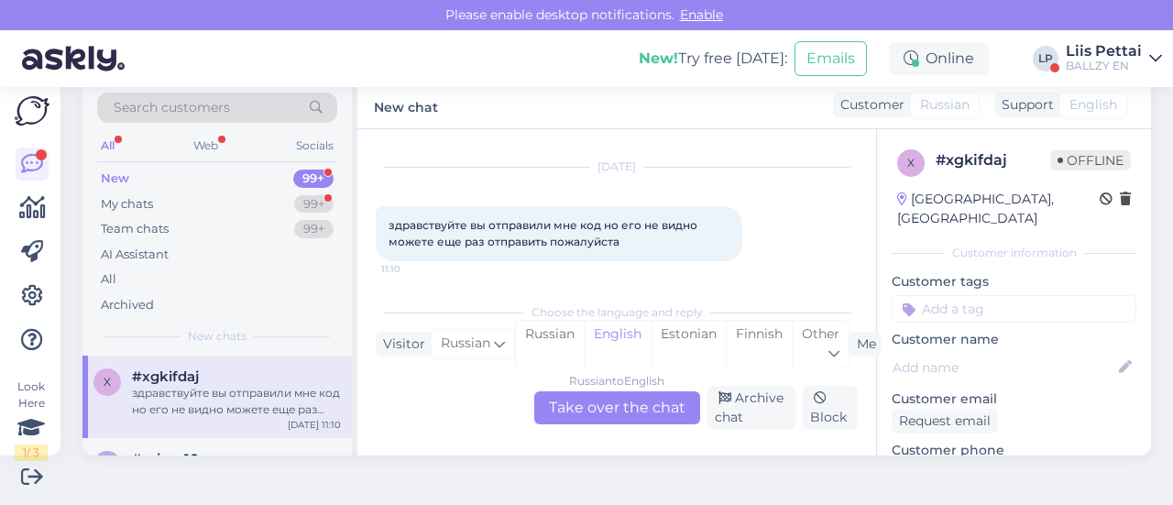
click at [677, 399] on div "Russian to English Take over the chat" at bounding box center [617, 407] width 166 height 33
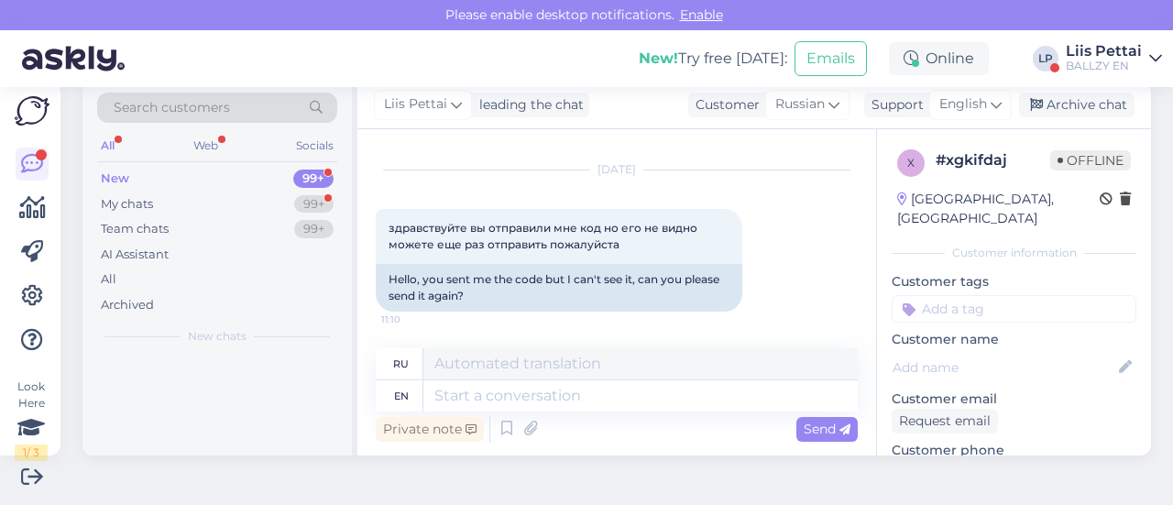
scroll to position [35, 0]
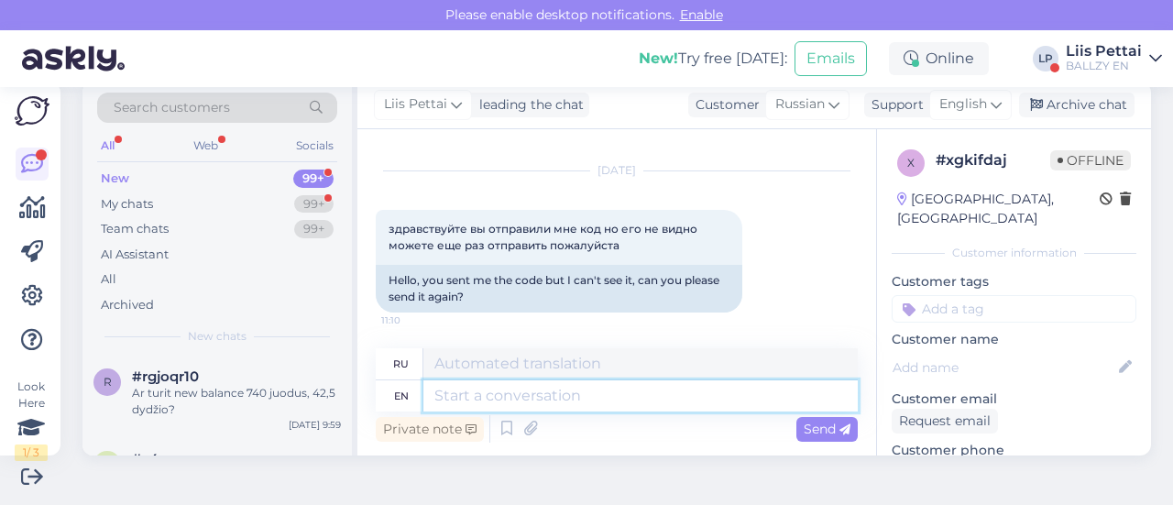
click at [677, 399] on textarea at bounding box center [640, 395] width 434 height 31
type textarea "h"
type textarea "e"
type textarea "what"
type textarea "что"
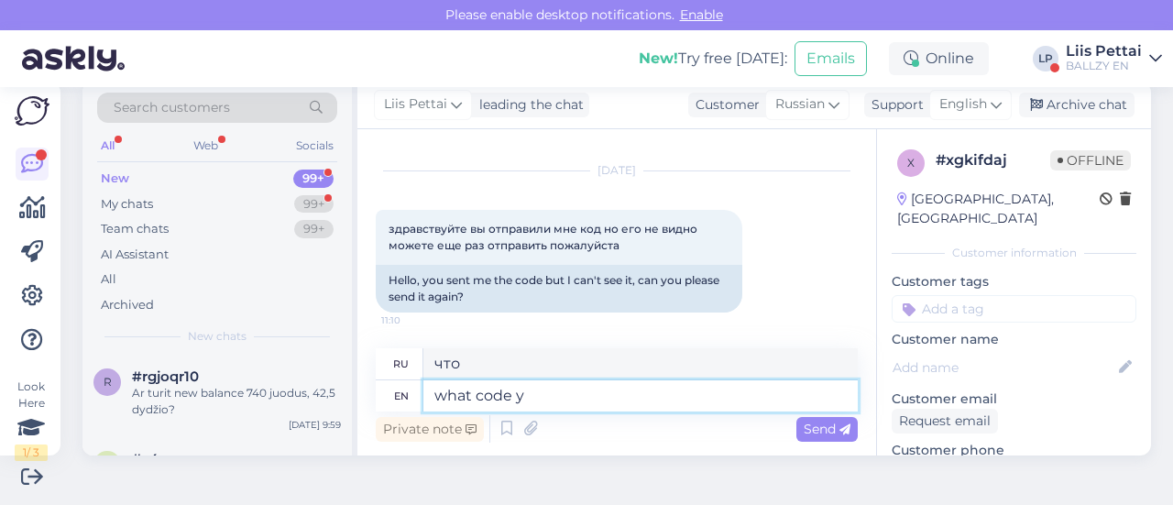
type textarea "what code yo"
type textarea "какой код"
type textarea "what code you"
type textarea "какой код ты"
type textarea "what code you mean"
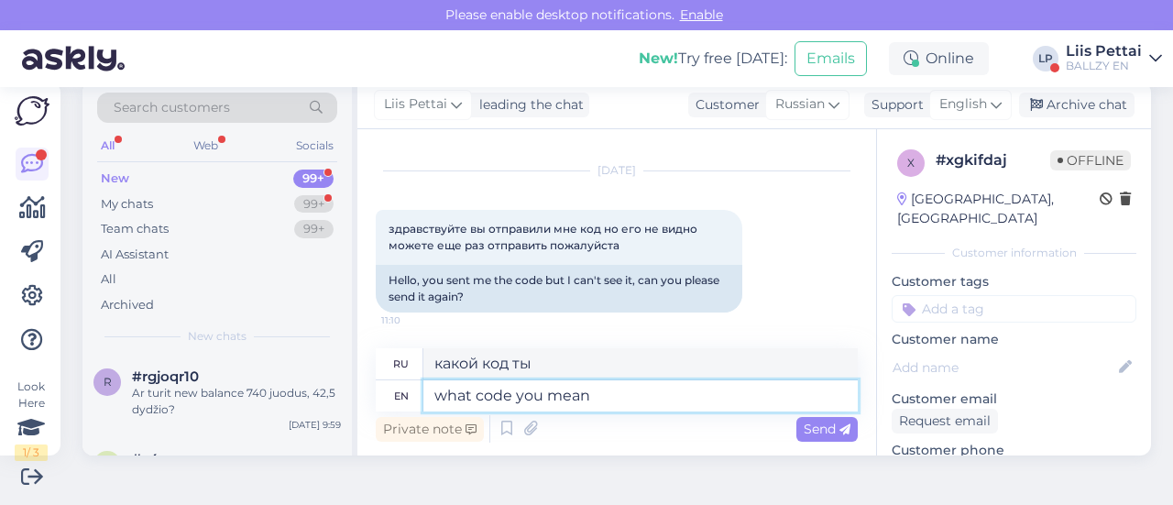
type textarea "какой код ты имеешь в виду"
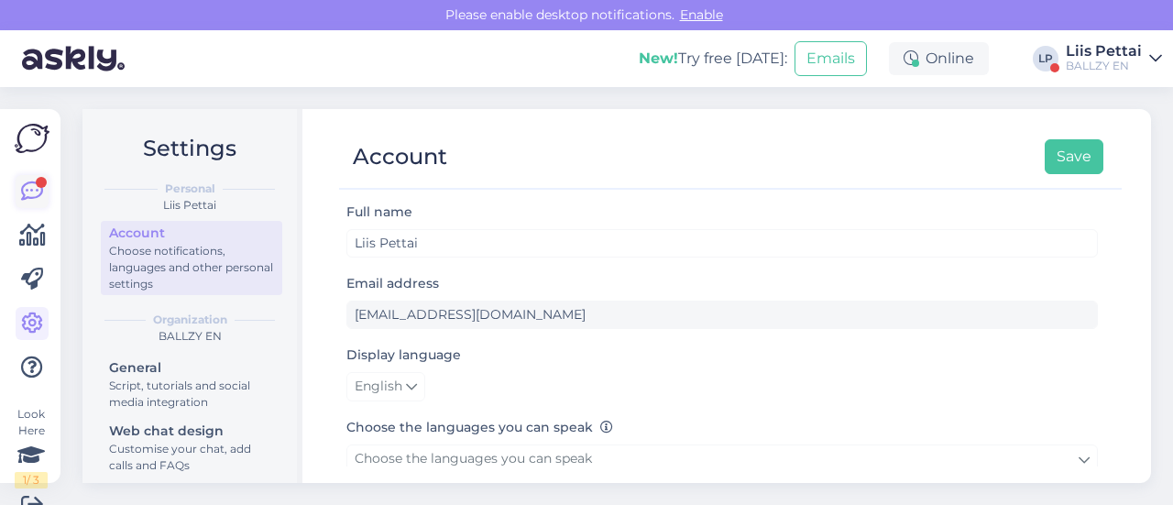
click at [27, 191] on icon at bounding box center [32, 192] width 22 height 22
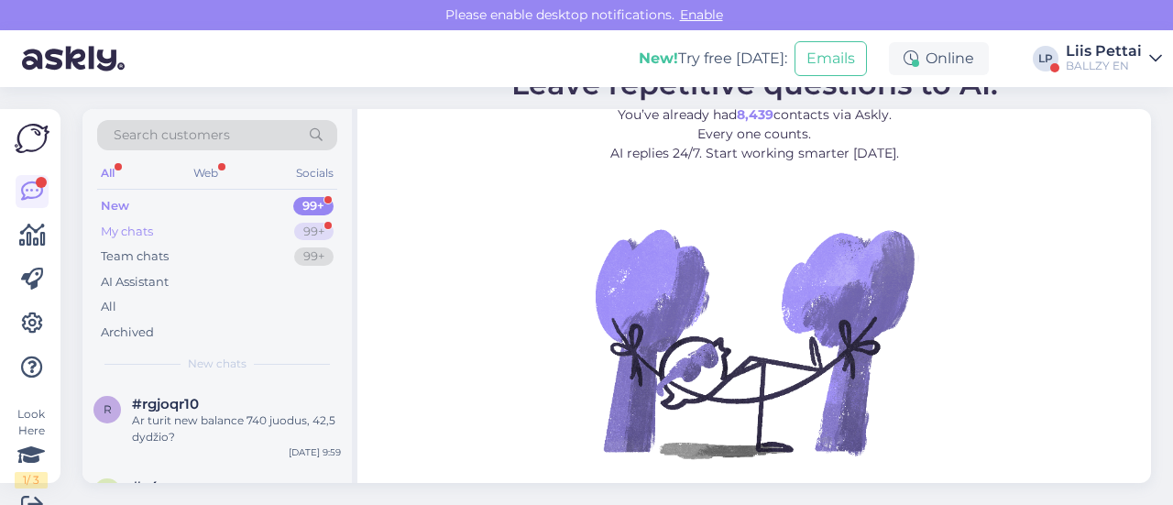
click at [124, 236] on div "My chats" at bounding box center [127, 232] width 52 height 18
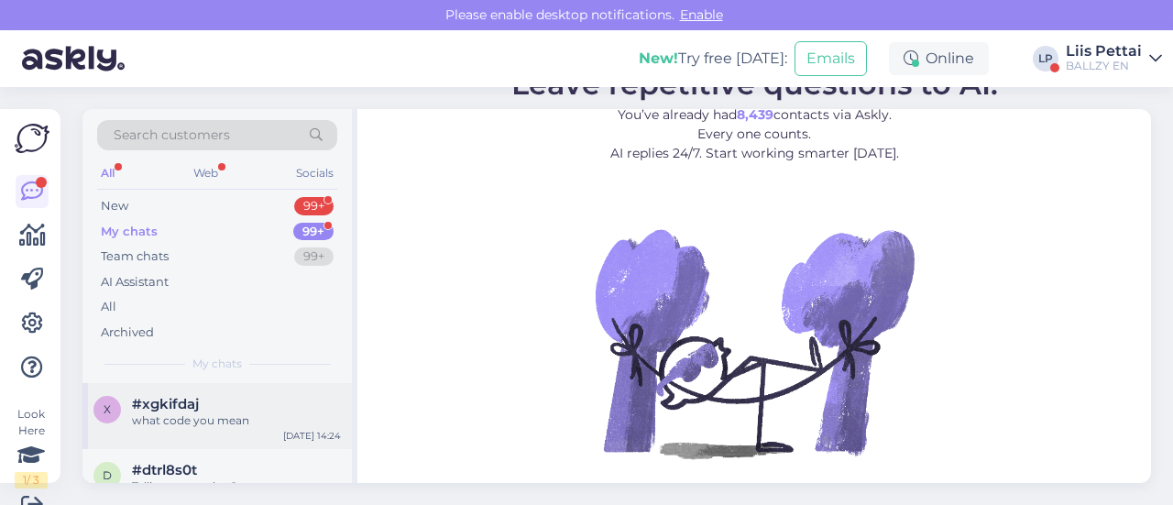
click at [161, 417] on div "what code you mean" at bounding box center [236, 420] width 209 height 16
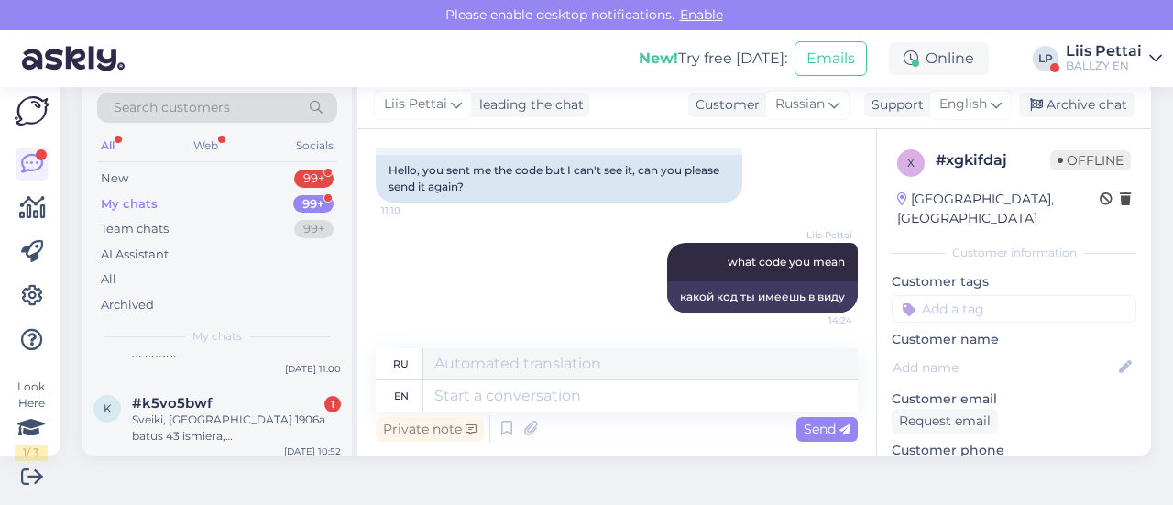
scroll to position [440, 0]
click at [161, 417] on div "Sveiki, pirkau 1906a batus 43 ismiera, atejo vienas batas 43 ismieros, kitas 42…" at bounding box center [236, 423] width 209 height 33
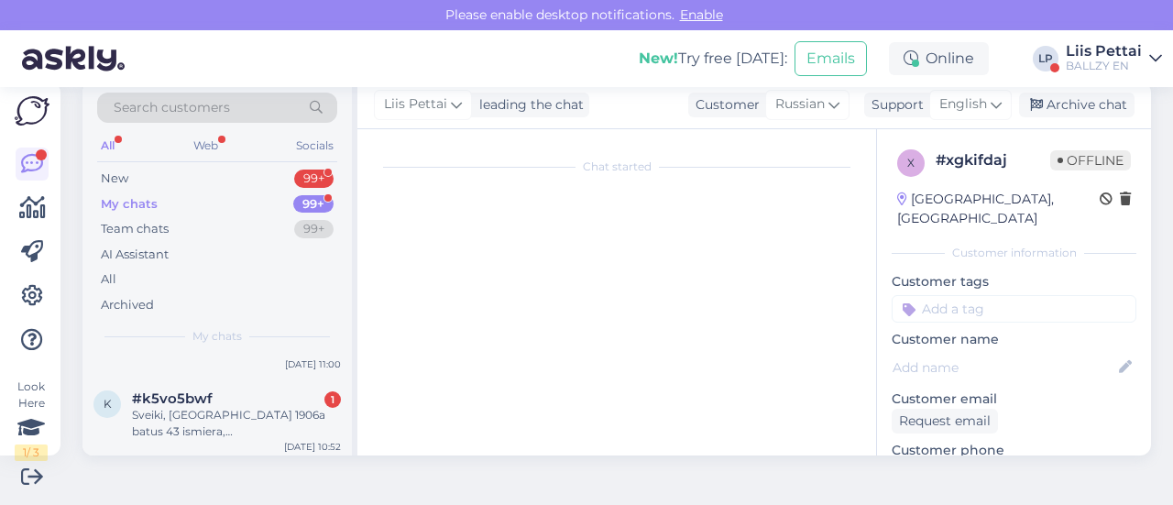
scroll to position [442, 0]
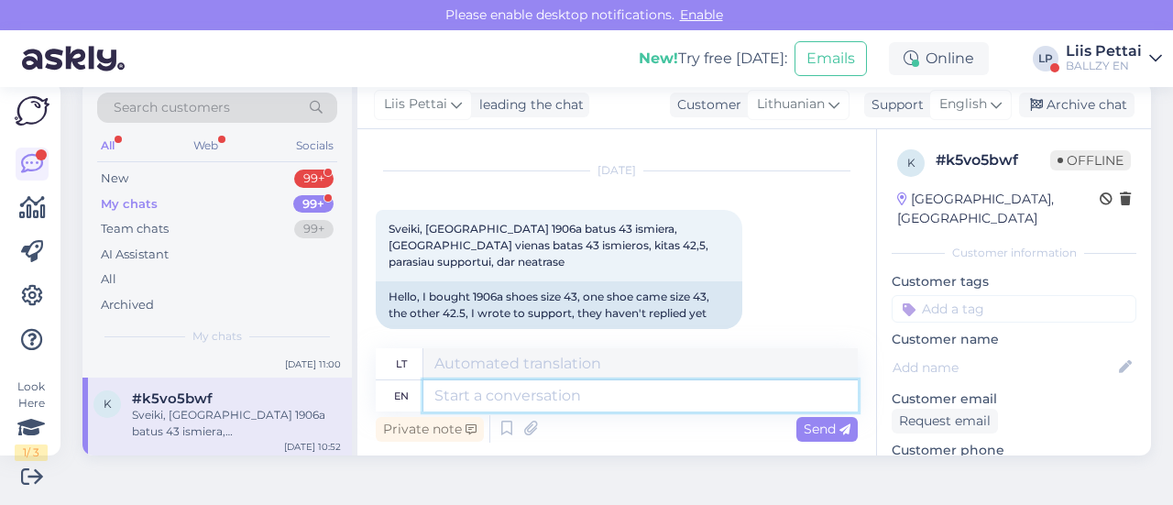
click at [594, 394] on textarea at bounding box center [640, 395] width 434 height 31
type textarea "your"
type textarea "tavo"
type textarea "your order n"
type textarea "jūsų užsakymas"
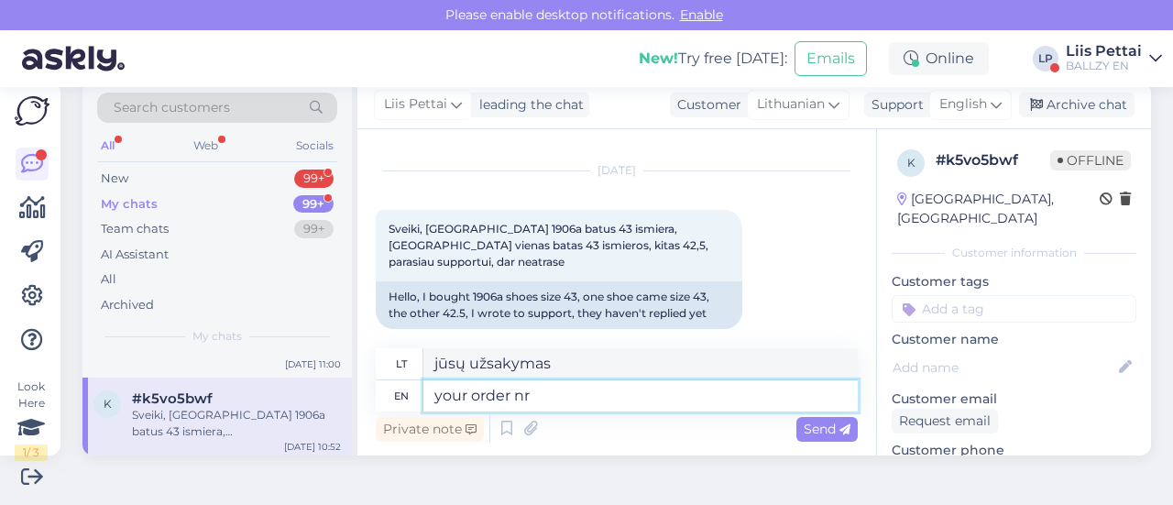
type textarea "your order nr?"
type textarea "jūsų užsakymo nr.?"
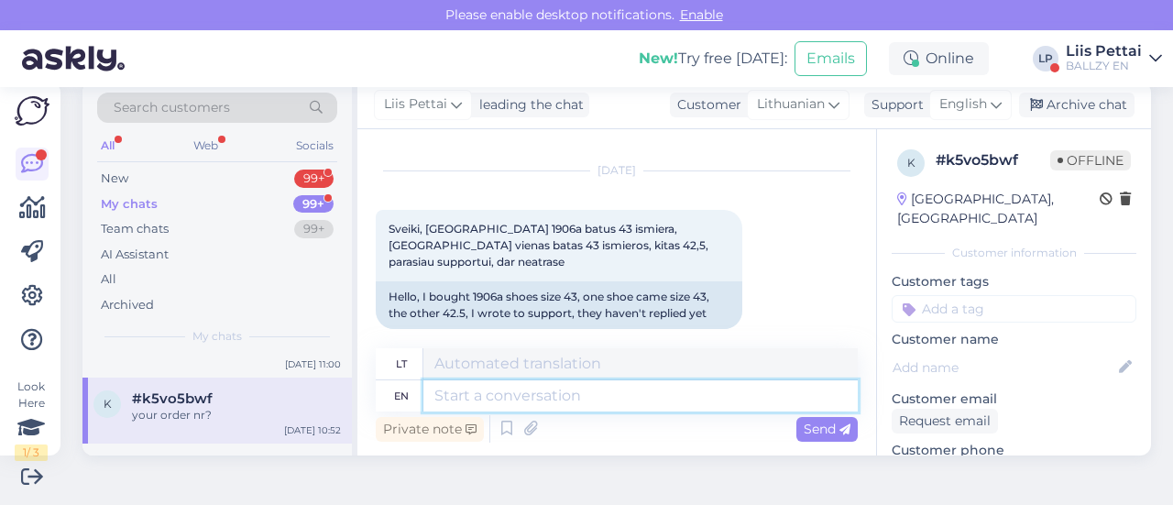
scroll to position [552, 0]
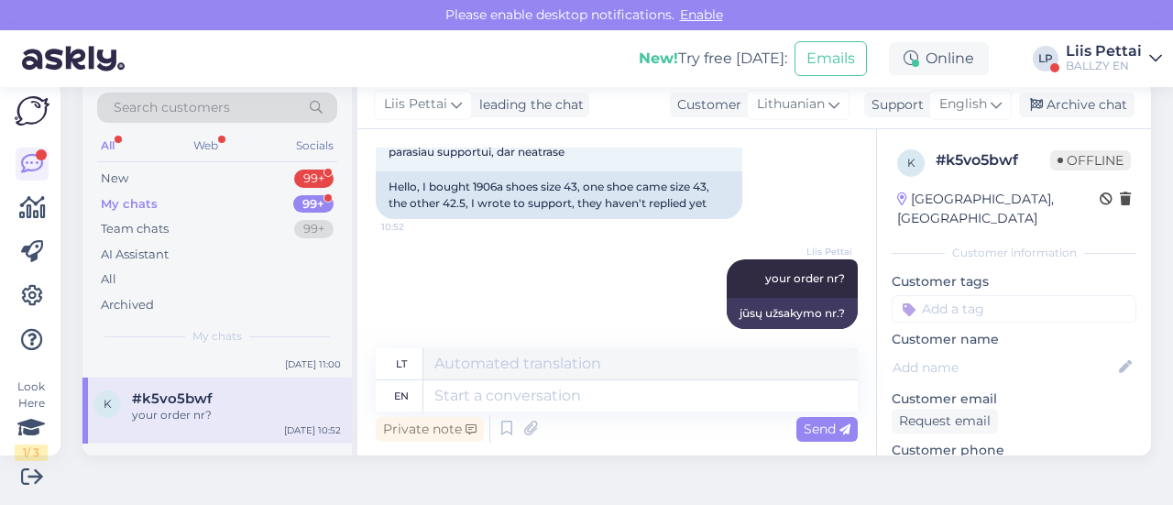
click at [240, 417] on div "your order nr?" at bounding box center [236, 415] width 209 height 16
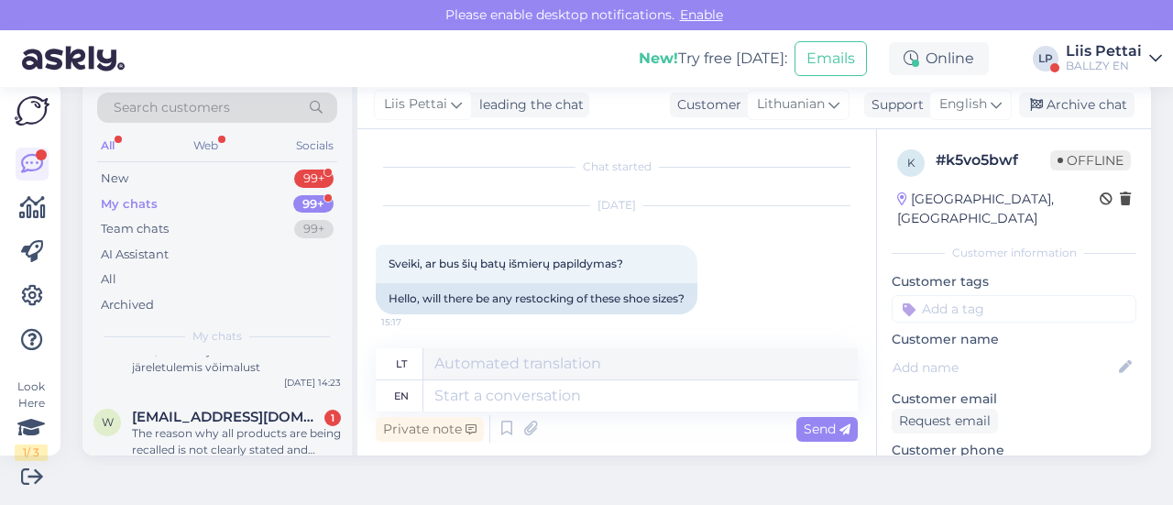
scroll to position [293, 0]
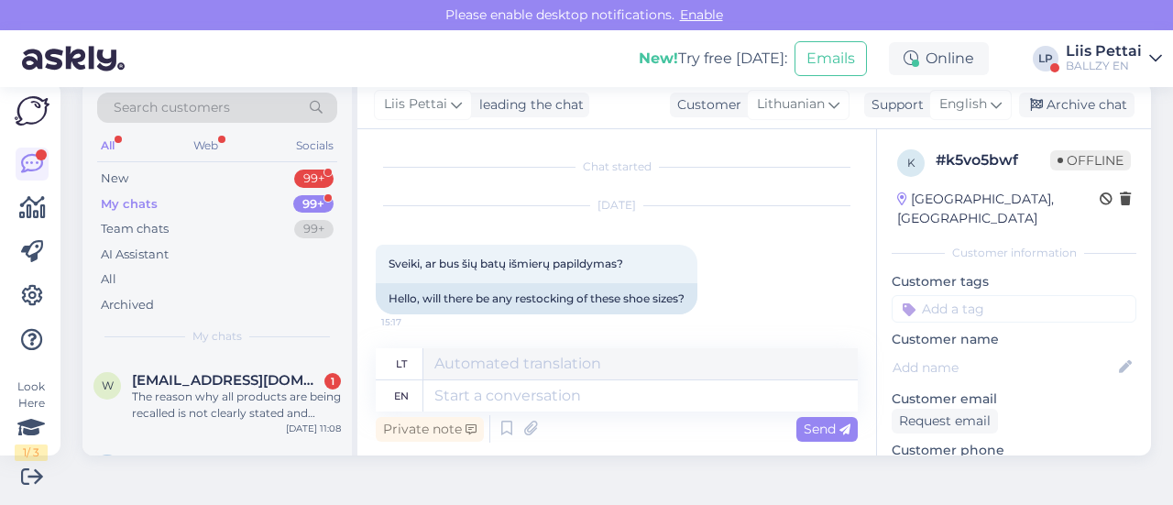
click at [240, 417] on div "The reason why all products are being recalled is not clearly stated and justif…" at bounding box center [236, 405] width 209 height 33
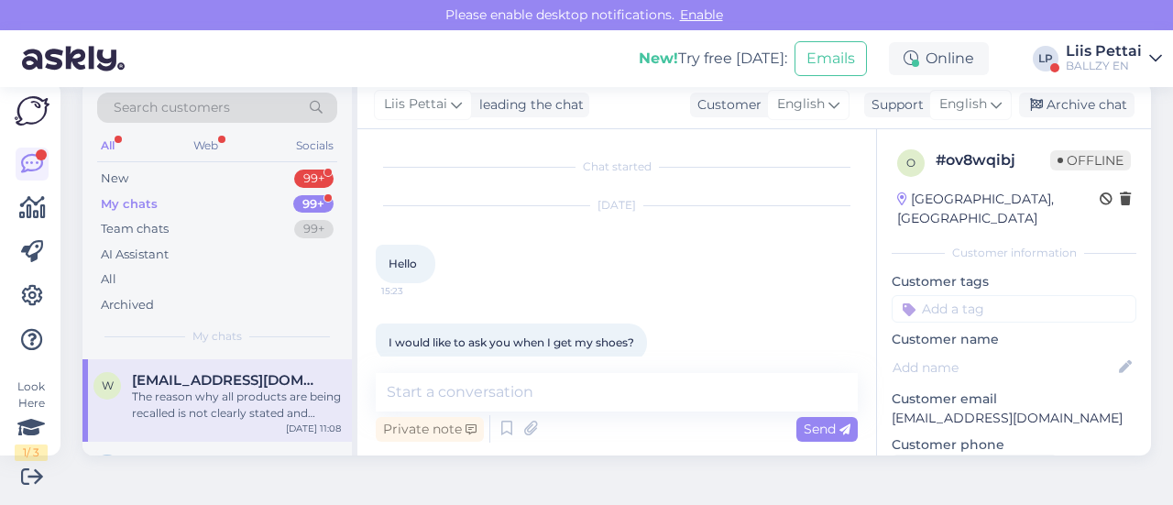
scroll to position [2950, 0]
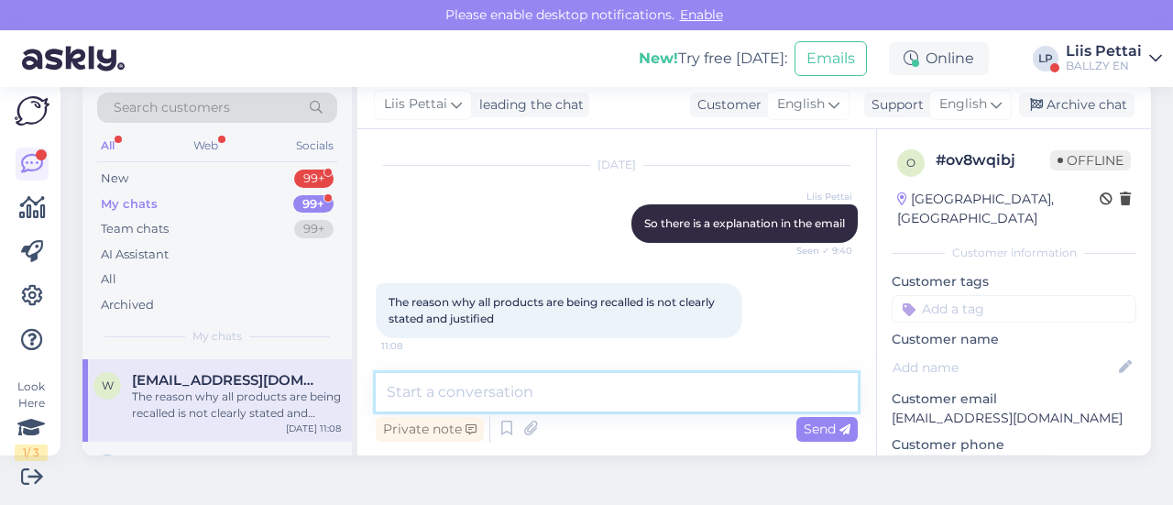
click at [616, 391] on textarea at bounding box center [617, 392] width 482 height 38
paste textarea "Inglise Hello, Unfortunately, the discount code that was used with your order w…"
type textarea "Inglise Hello, Unfortunately, the discount code that was used with your order w…"
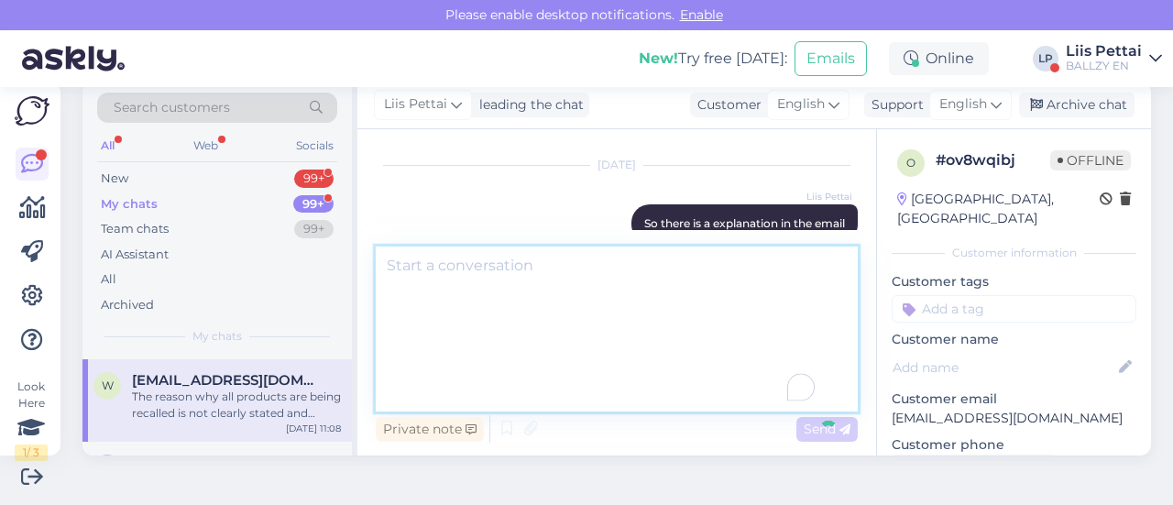
scroll to position [0, 0]
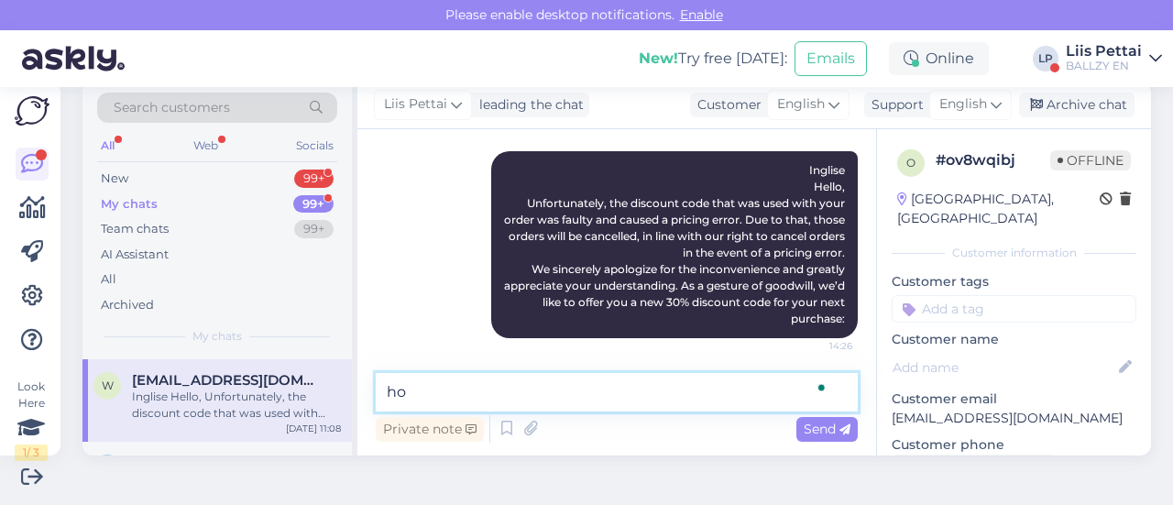
type textarea "h"
type textarea "what is missing then? :)"
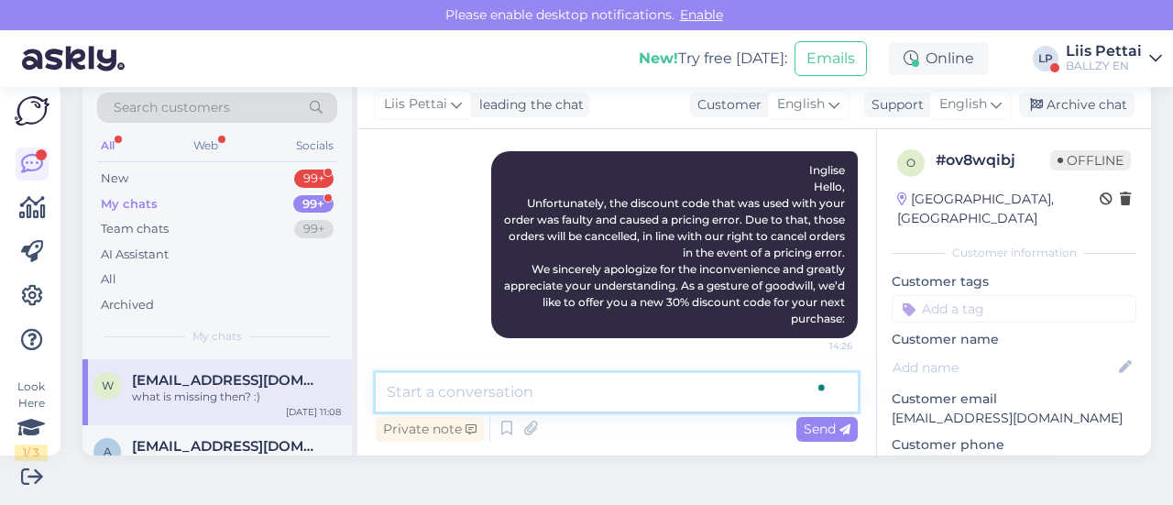
scroll to position [3256, 0]
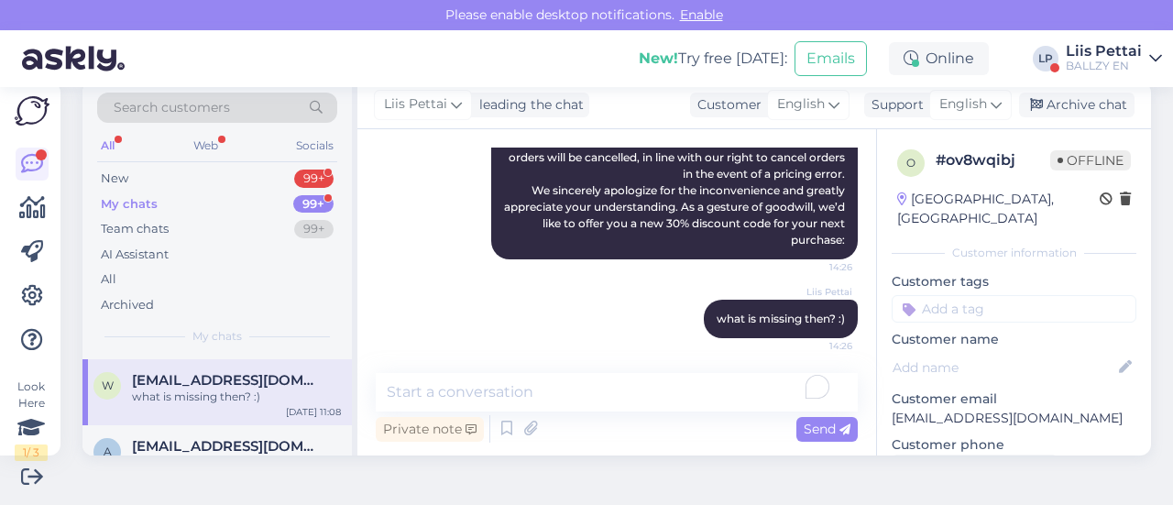
click at [660, 118] on div "Liis Pettai leading the chat Customer English Support English Archive chat" at bounding box center [754, 106] width 794 height 48
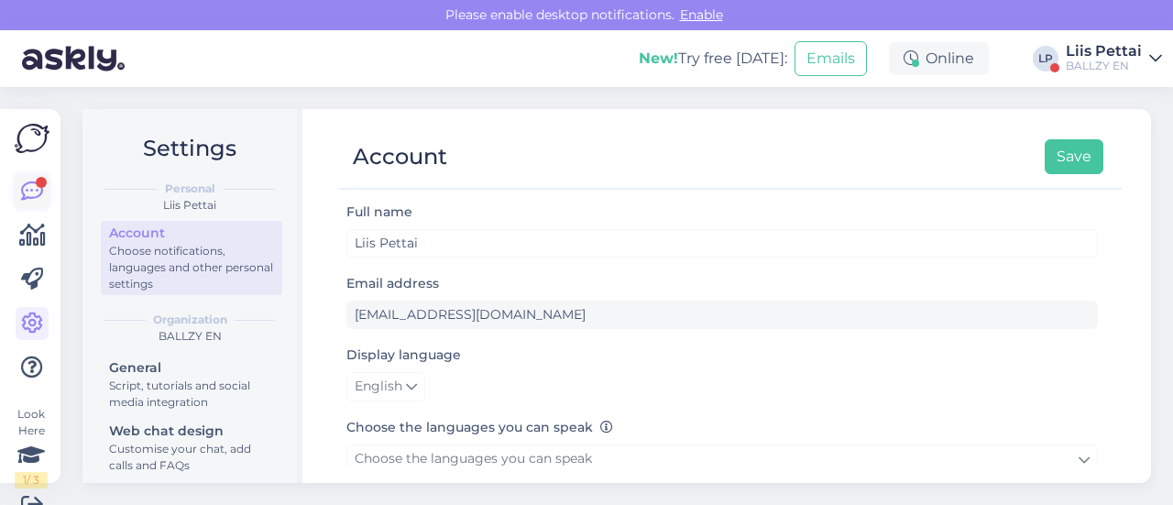
click at [38, 192] on icon at bounding box center [32, 192] width 22 height 22
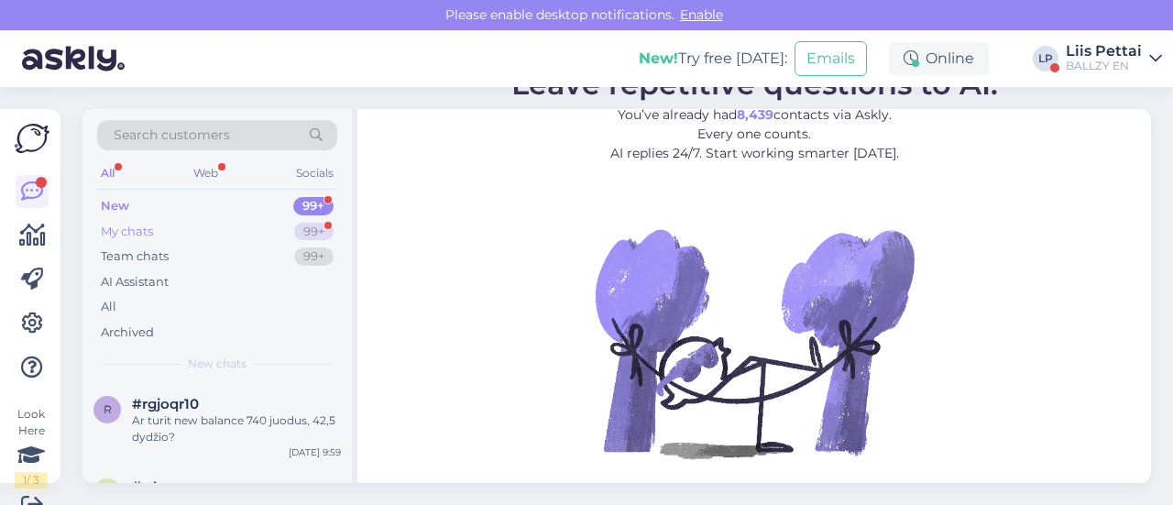
click at [139, 228] on div "My chats" at bounding box center [127, 232] width 52 height 18
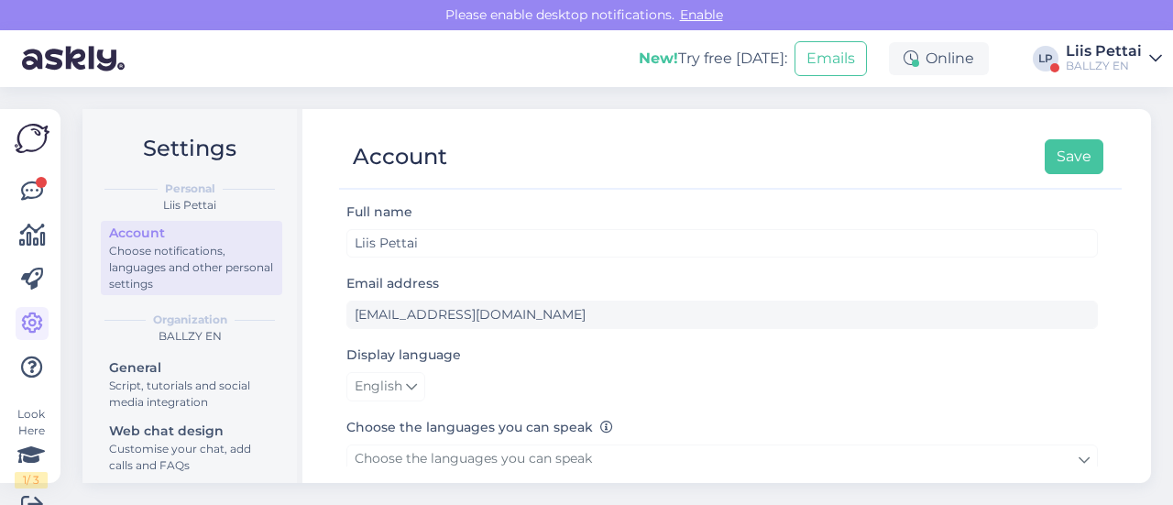
click at [500, 76] on div "New! Try free today: Emails Online LP Liis Pettai BALLZY EN" at bounding box center [586, 58] width 1173 height 57
click at [40, 192] on icon at bounding box center [32, 192] width 22 height 22
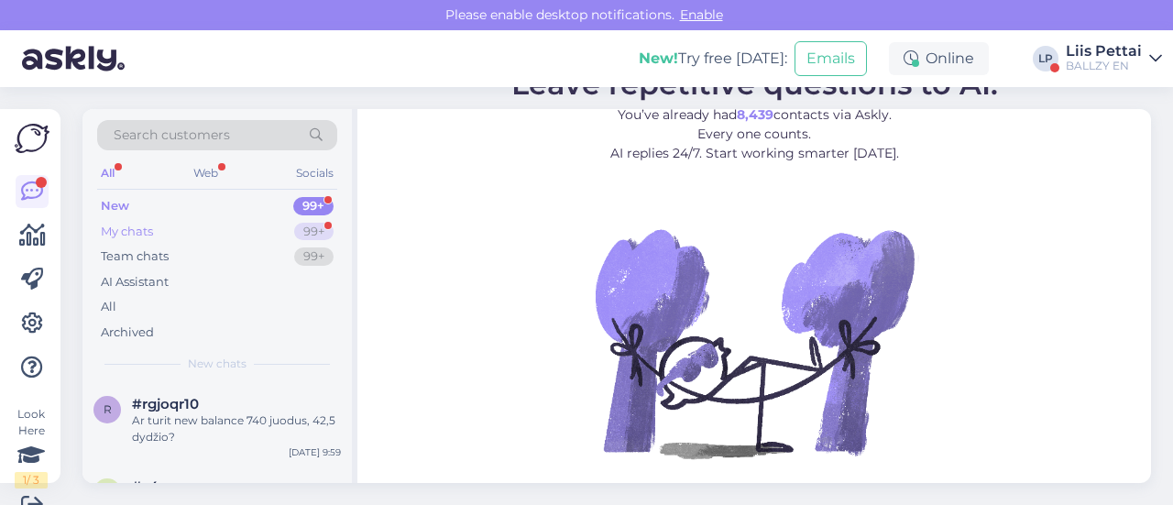
click at [200, 222] on div "My chats 99+" at bounding box center [217, 232] width 240 height 26
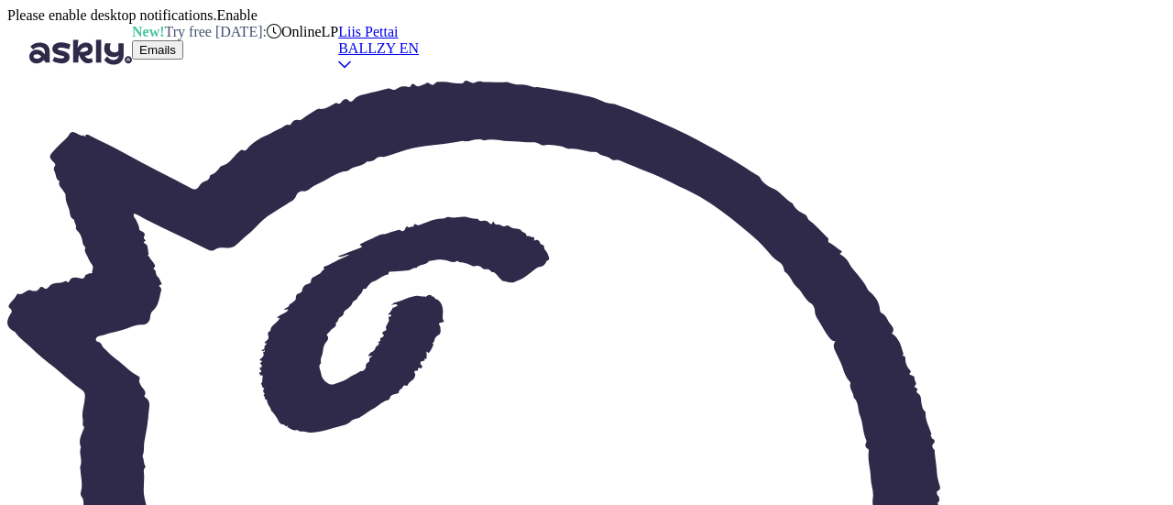
drag, startPoint x: 15, startPoint y: 189, endPoint x: 38, endPoint y: 192, distance: 23.2
